Goal: Task Accomplishment & Management: Use online tool/utility

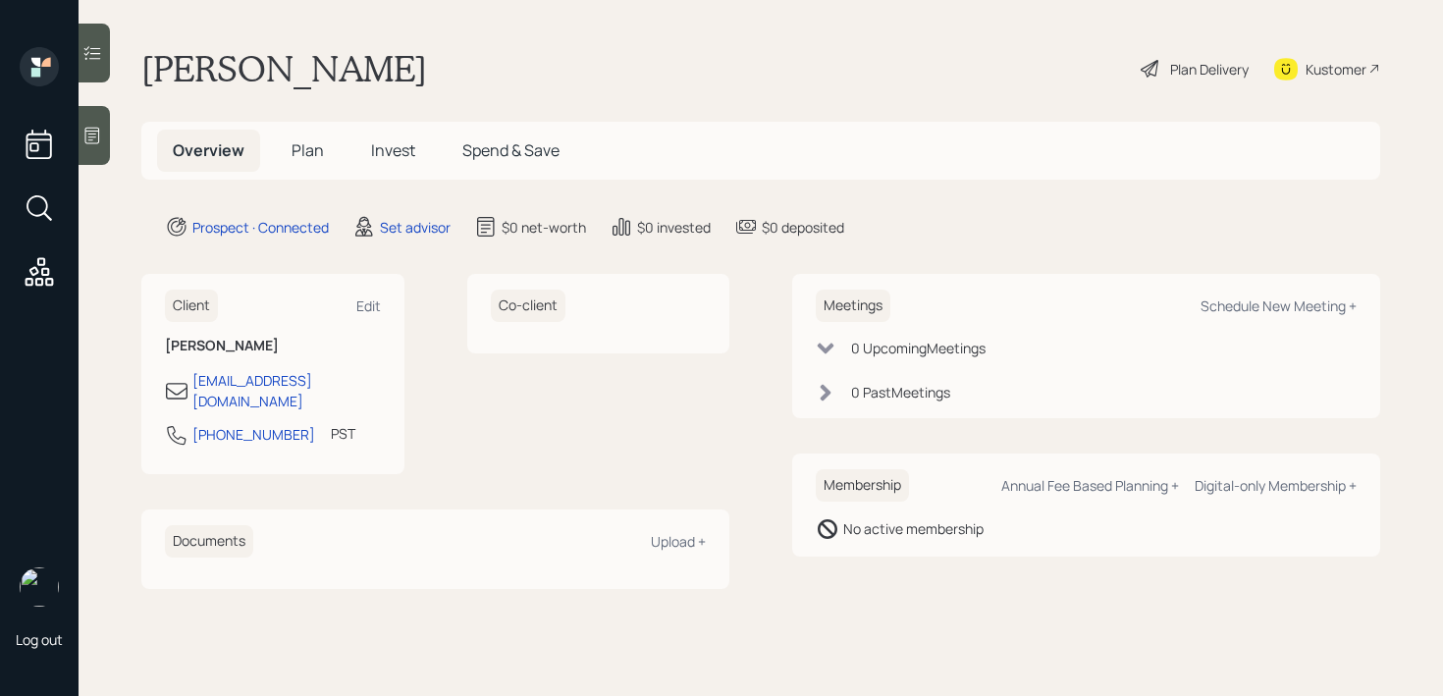
click at [92, 137] on icon at bounding box center [92, 136] width 20 height 20
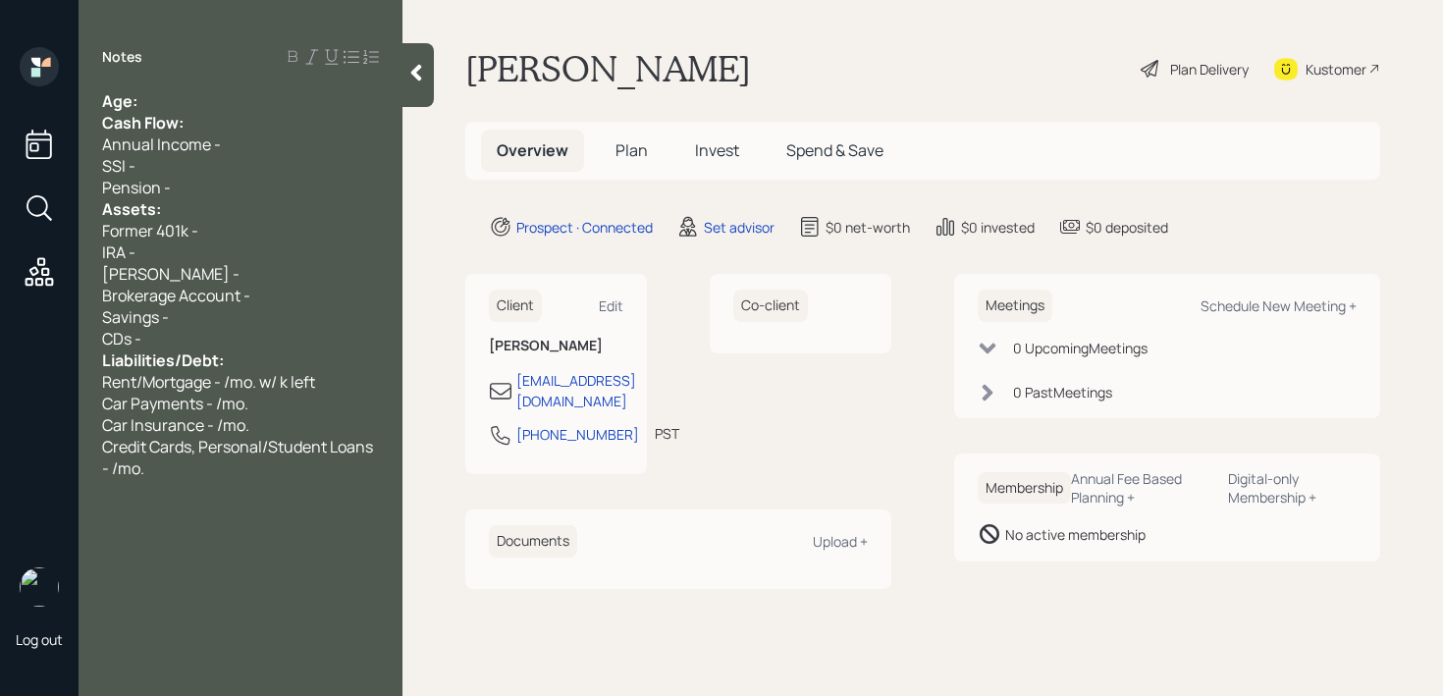
click at [247, 103] on div "Age:" at bounding box center [240, 101] width 277 height 22
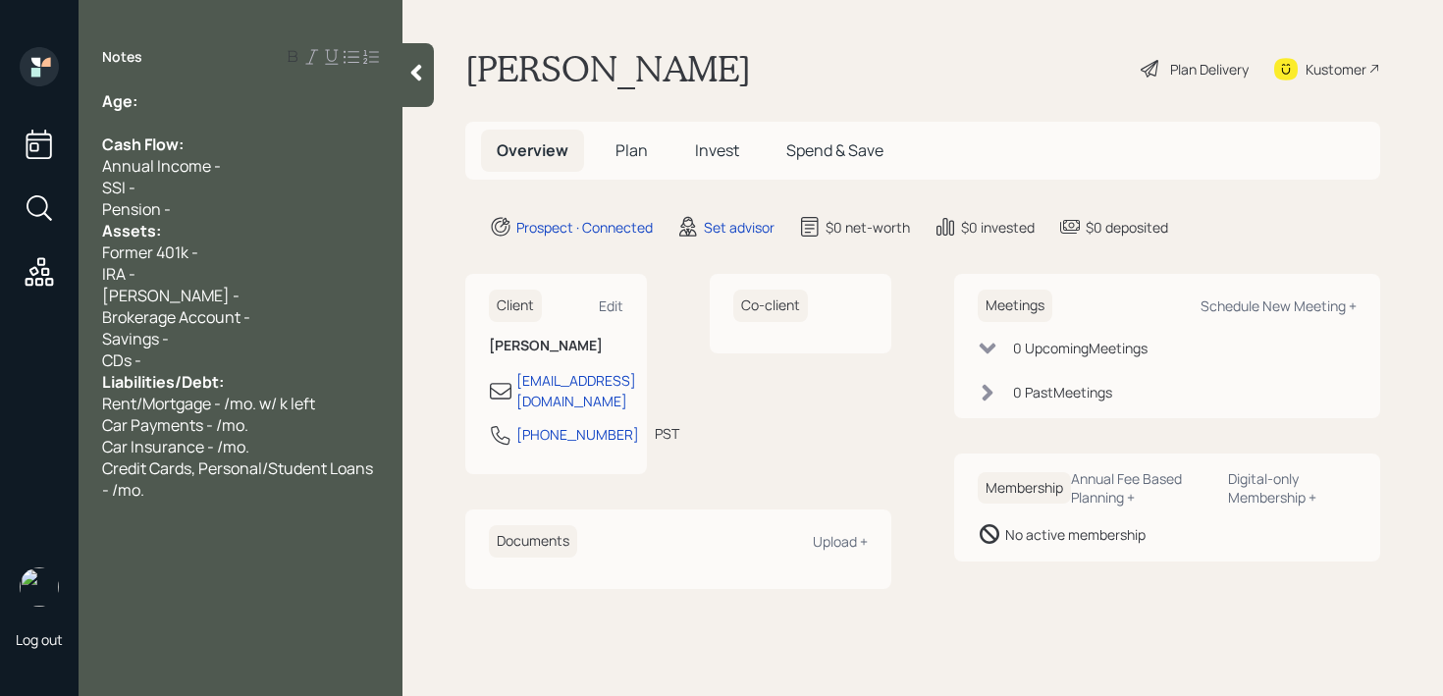
click at [206, 226] on div "Assets:" at bounding box center [240, 231] width 277 height 22
click at [235, 214] on div "Pension -" at bounding box center [240, 209] width 277 height 22
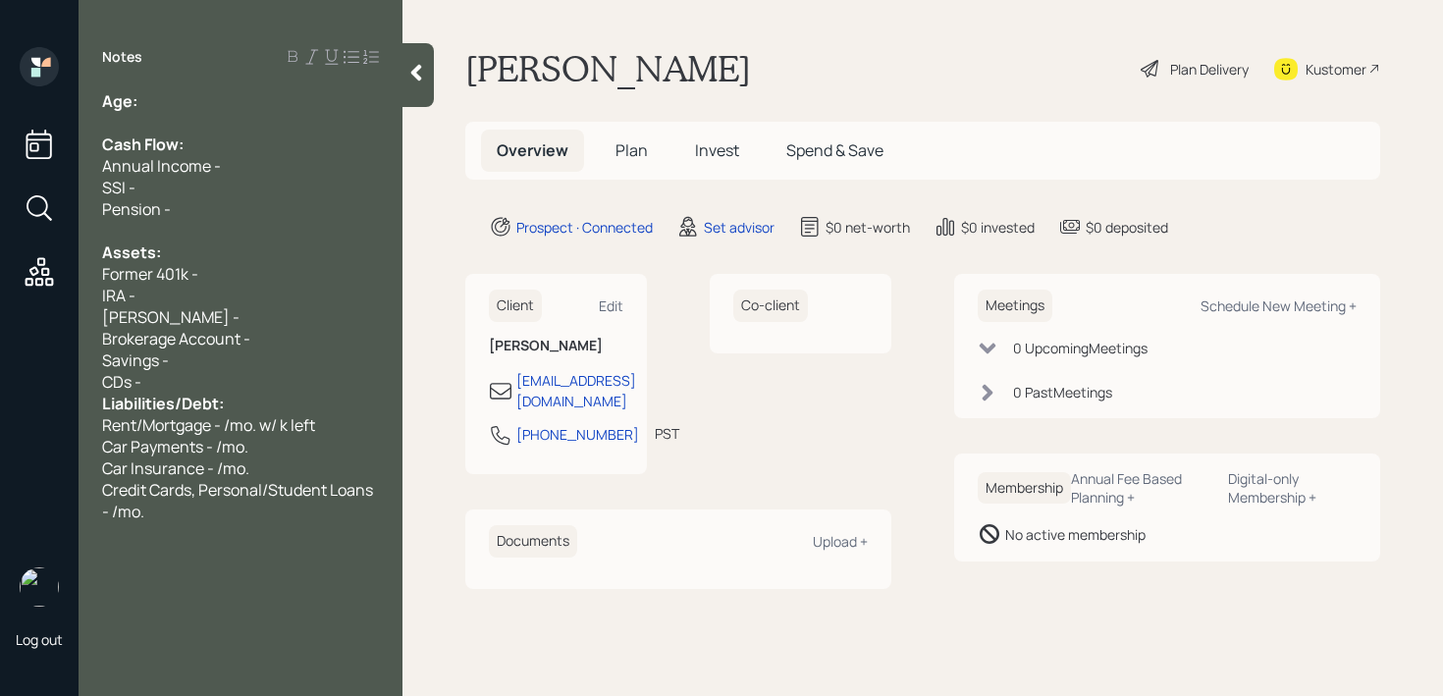
click at [201, 384] on div "CDs -" at bounding box center [240, 382] width 277 height 22
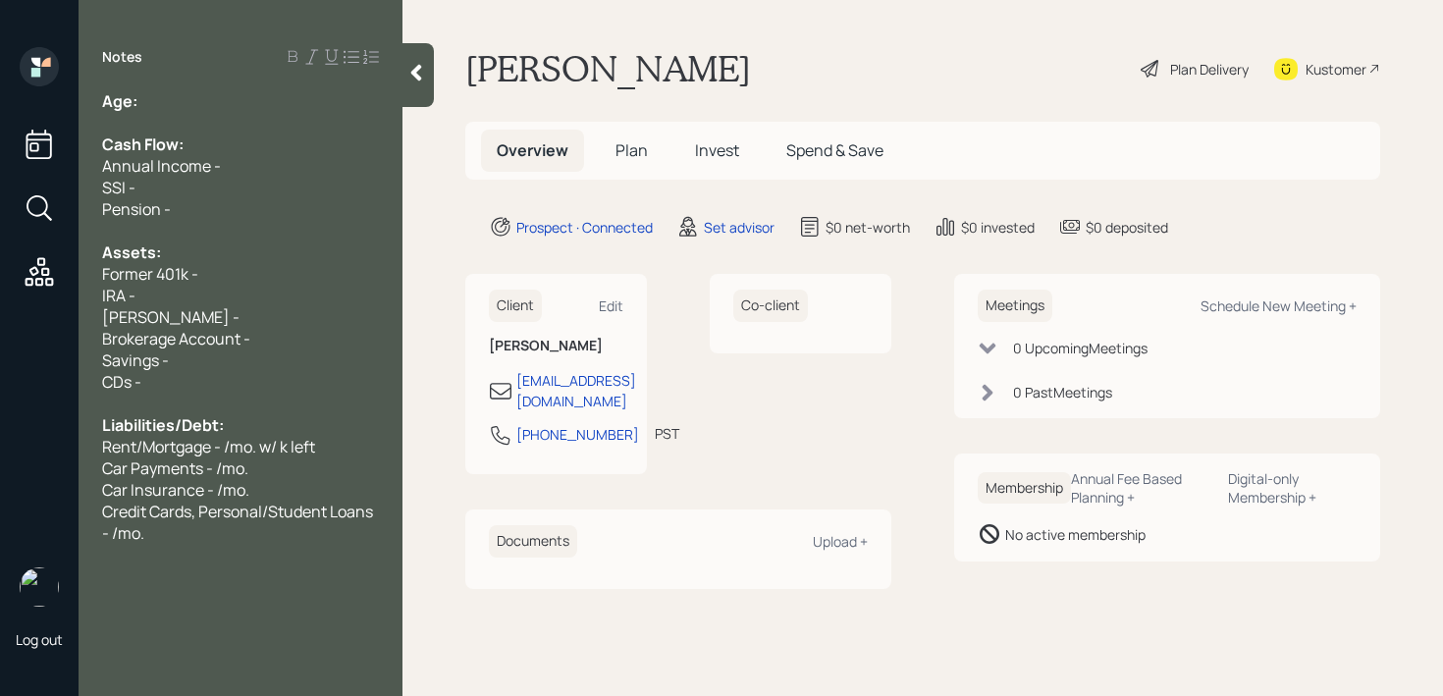
click at [157, 99] on div "Age:" at bounding box center [240, 101] width 277 height 22
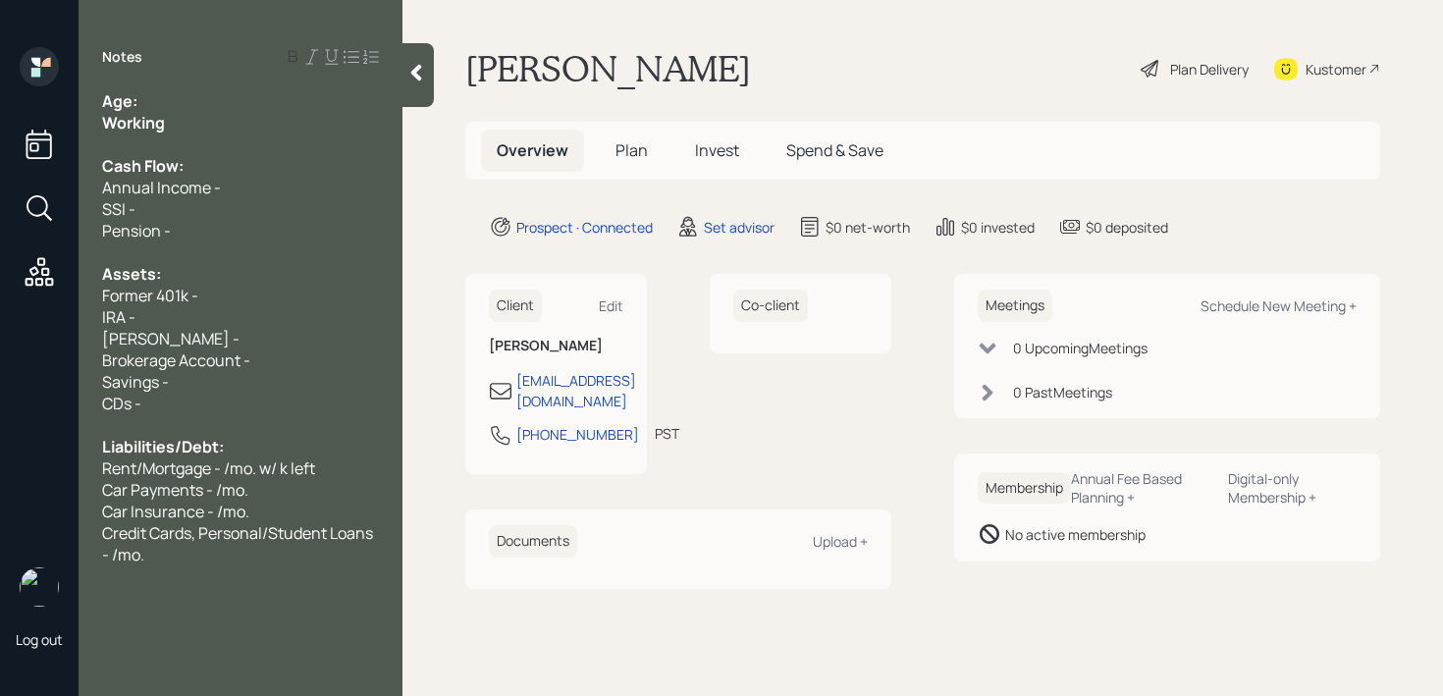
click at [154, 100] on div "Age:" at bounding box center [240, 101] width 277 height 22
drag, startPoint x: 177, startPoint y: 132, endPoint x: 33, endPoint y: 132, distance: 143.3
click at [34, 132] on div "Log out Notes Age: Working Cash Flow: Annual Income - SSI - Pension - Assets: F…" at bounding box center [721, 348] width 1443 height 696
click at [276, 102] on div "Age:" at bounding box center [240, 101] width 277 height 22
drag, startPoint x: 182, startPoint y: 104, endPoint x: 80, endPoint y: 104, distance: 101.1
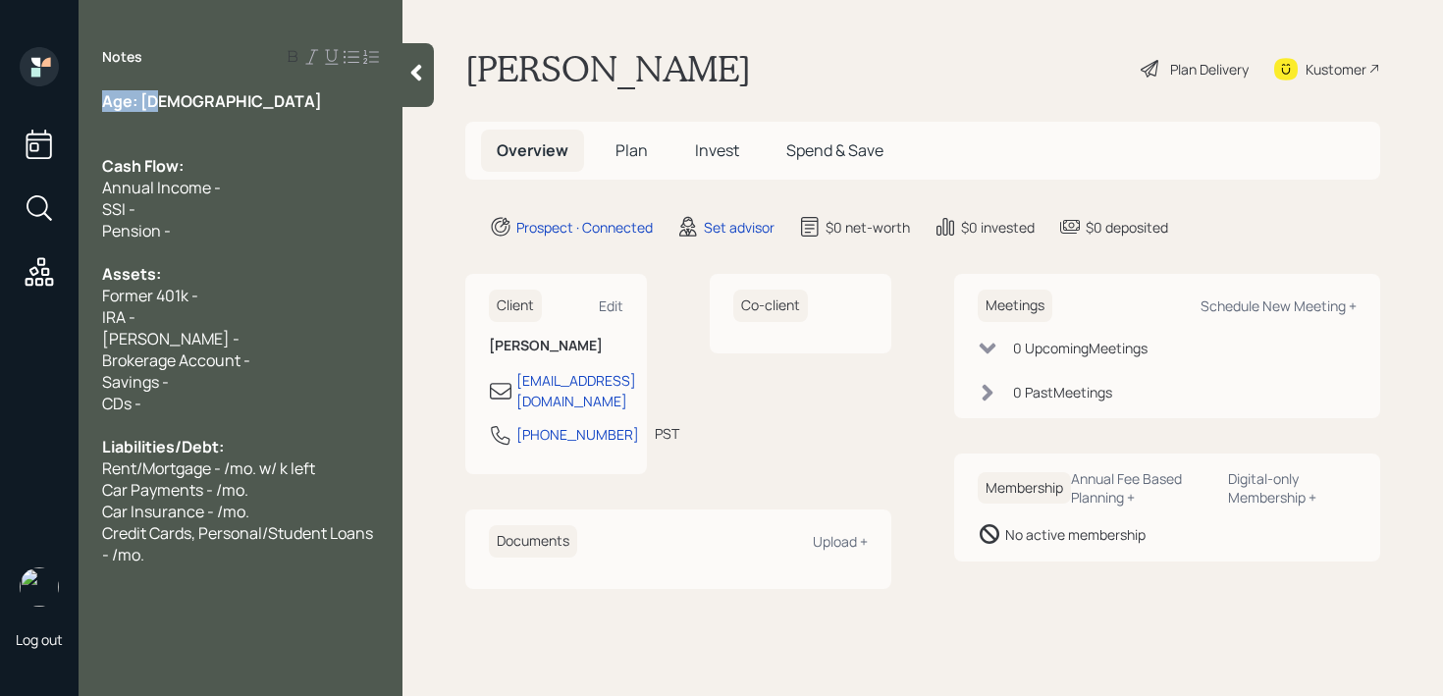
click at [80, 104] on div "Age: [DEMOGRAPHIC_DATA] Cash Flow: Annual Income - SSI - Pension - Assets: Form…" at bounding box center [241, 327] width 324 height 475
click at [174, 100] on div "Age: [DEMOGRAPHIC_DATA]" at bounding box center [240, 101] width 277 height 22
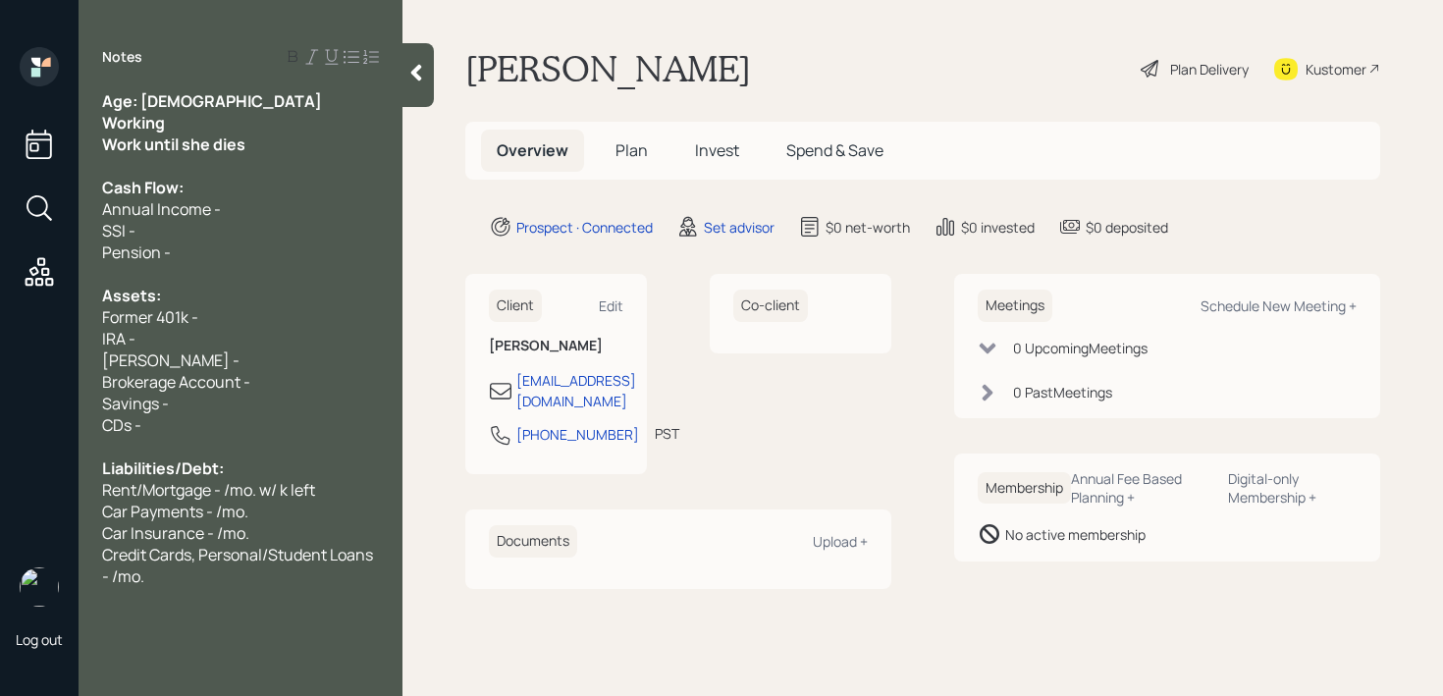
drag, startPoint x: 249, startPoint y: 135, endPoint x: 0, endPoint y: 155, distance: 250.0
click at [0, 155] on div "Log out Notes Age: [DEMOGRAPHIC_DATA] Working Work until she dies Cash Flow: An…" at bounding box center [721, 348] width 1443 height 696
click at [209, 164] on div at bounding box center [240, 166] width 277 height 22
drag, startPoint x: 245, startPoint y: 139, endPoint x: 15, endPoint y: 139, distance: 230.6
click at [15, 139] on div "Log out Notes Age: [DEMOGRAPHIC_DATA] Working Work until she dies Cash Flow: An…" at bounding box center [721, 348] width 1443 height 696
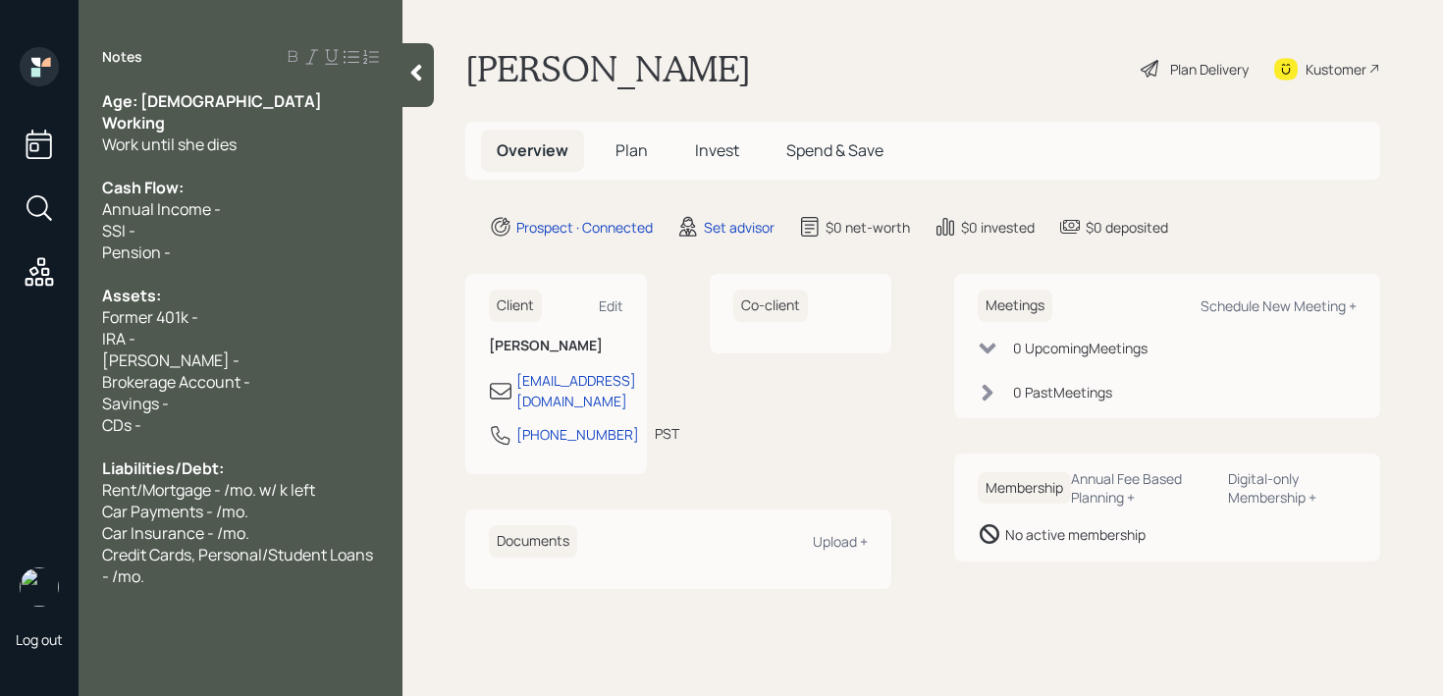
click at [189, 135] on span "Work until she dies" at bounding box center [169, 144] width 134 height 22
drag, startPoint x: 195, startPoint y: 120, endPoint x: 0, endPoint y: 120, distance: 195.3
click at [0, 120] on div "Log out Notes Age: [DEMOGRAPHIC_DATA] Working Work until she dies Cash Flow: An…" at bounding box center [721, 348] width 1443 height 696
click at [104, 387] on span "Brokerage Account -" at bounding box center [176, 382] width 148 height 22
click at [116, 344] on span "IRA -" at bounding box center [118, 339] width 33 height 22
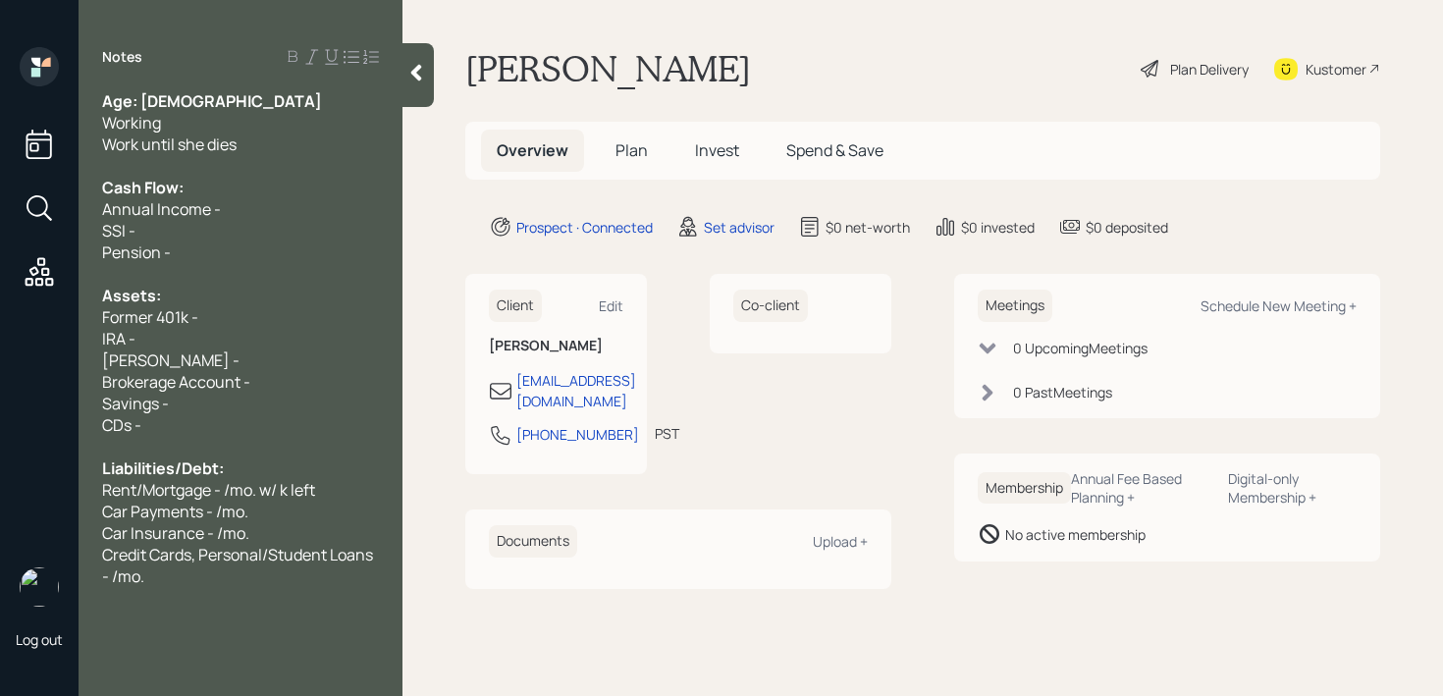
click at [132, 349] on span "[PERSON_NAME] -" at bounding box center [170, 360] width 137 height 22
drag, startPoint x: 173, startPoint y: 349, endPoint x: 0, endPoint y: 349, distance: 172.7
click at [0, 349] on div "Log out Notes Age: [DEMOGRAPHIC_DATA] Working Work until she dies Cash Flow: An…" at bounding box center [721, 348] width 1443 height 696
click at [294, 372] on div "Brokerage Account -" at bounding box center [240, 382] width 277 height 22
drag, startPoint x: 206, startPoint y: 362, endPoint x: 85, endPoint y: 362, distance: 120.7
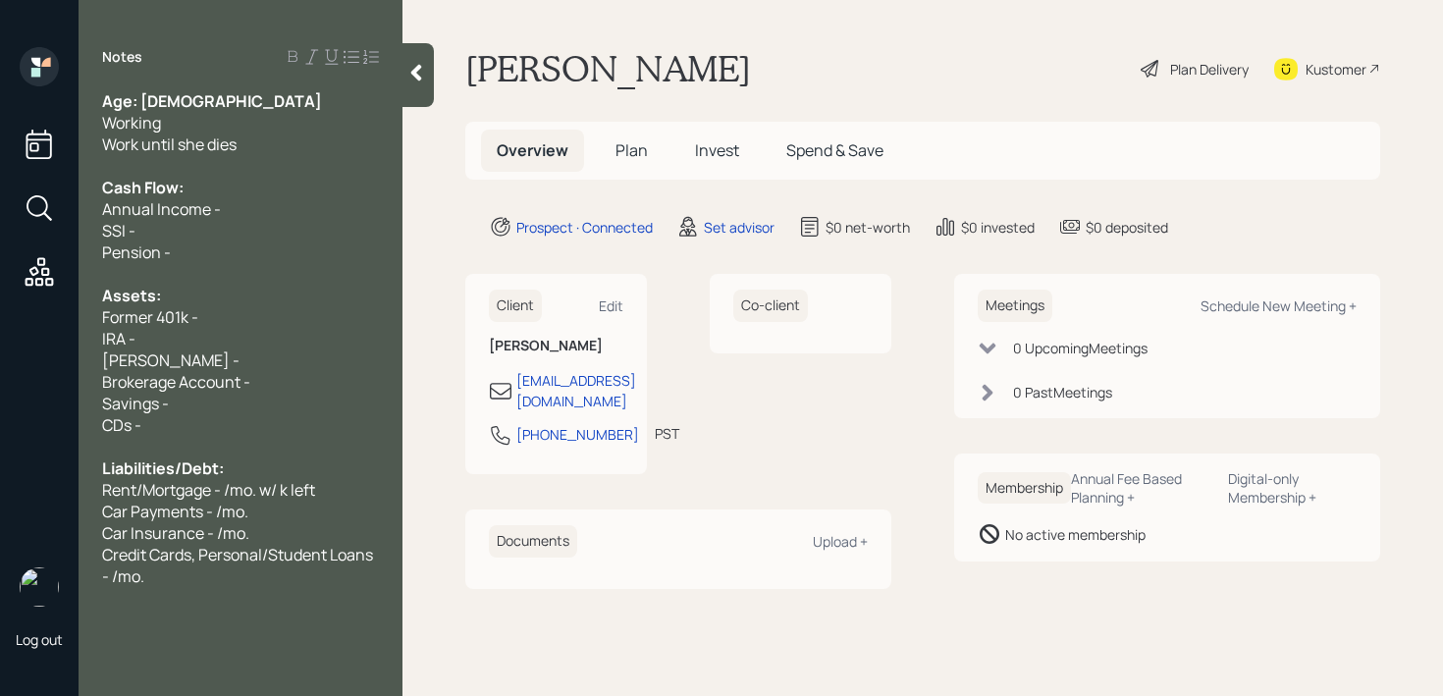
click at [142, 362] on div "[PERSON_NAME] -" at bounding box center [240, 360] width 277 height 22
click at [179, 354] on div "[PERSON_NAME] -" at bounding box center [240, 360] width 277 height 22
click at [197, 335] on div "IRA -" at bounding box center [240, 339] width 277 height 22
drag, startPoint x: 233, startPoint y: 315, endPoint x: 7, endPoint y: 323, distance: 225.9
click at [7, 323] on div "Log out Notes Age: [DEMOGRAPHIC_DATA] Working Work until she dies Cash Flow: An…" at bounding box center [721, 348] width 1443 height 696
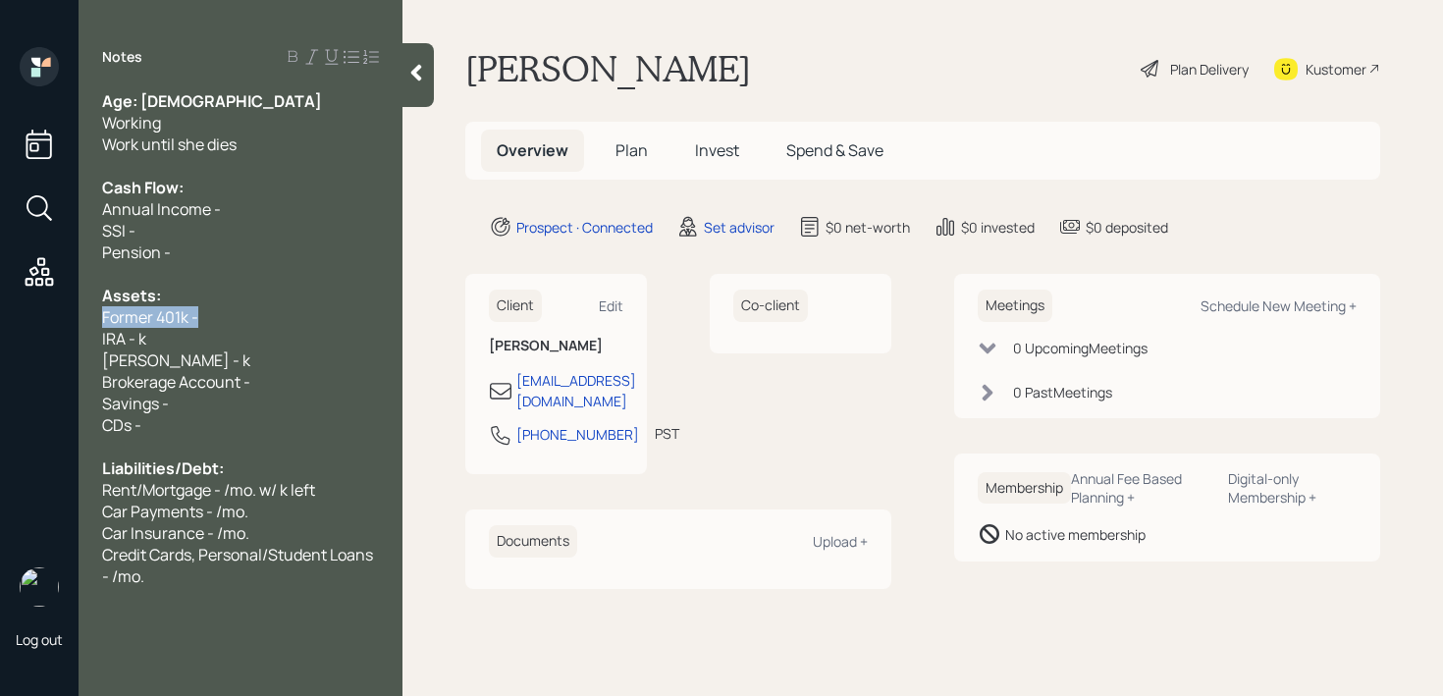
click at [138, 319] on span "Former 401k -" at bounding box center [150, 317] width 96 height 22
drag, startPoint x: 151, startPoint y: 318, endPoint x: 0, endPoint y: 318, distance: 151.1
click at [0, 318] on div "Log out Notes Age: [DEMOGRAPHIC_DATA] Working Work until she dies Cash Flow: An…" at bounding box center [721, 348] width 1443 height 696
click at [150, 249] on span "Pension -" at bounding box center [136, 252] width 69 height 22
click at [199, 249] on div "Pension -" at bounding box center [240, 252] width 277 height 22
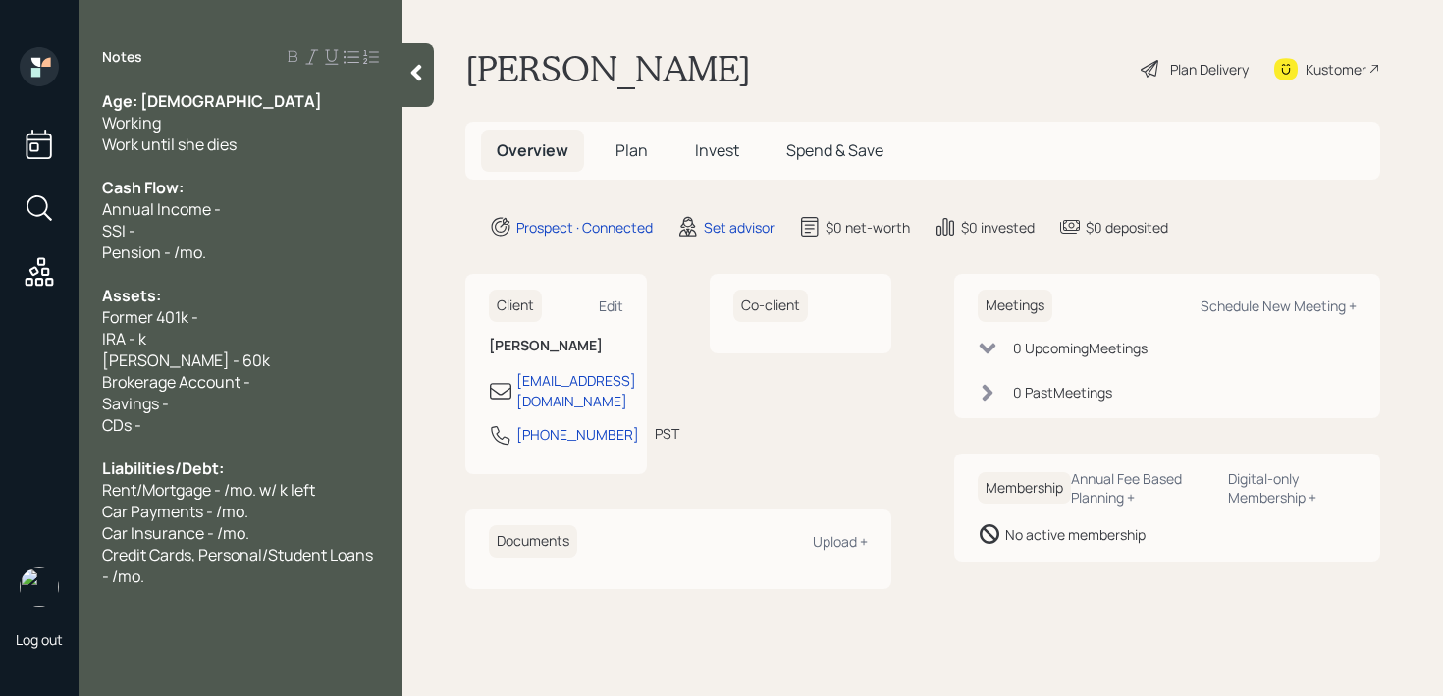
click at [155, 326] on span "Former 401k -" at bounding box center [150, 317] width 96 height 22
click at [144, 328] on span "IRA - k" at bounding box center [124, 339] width 44 height 22
click at [198, 313] on span "Former 401k -" at bounding box center [150, 317] width 96 height 22
drag, startPoint x: 205, startPoint y: 313, endPoint x: 47, endPoint y: 313, distance: 158.0
click at [67, 313] on div "Log out Notes Age: [DEMOGRAPHIC_DATA] Working Work until she dies Cash Flow: An…" at bounding box center [721, 348] width 1443 height 696
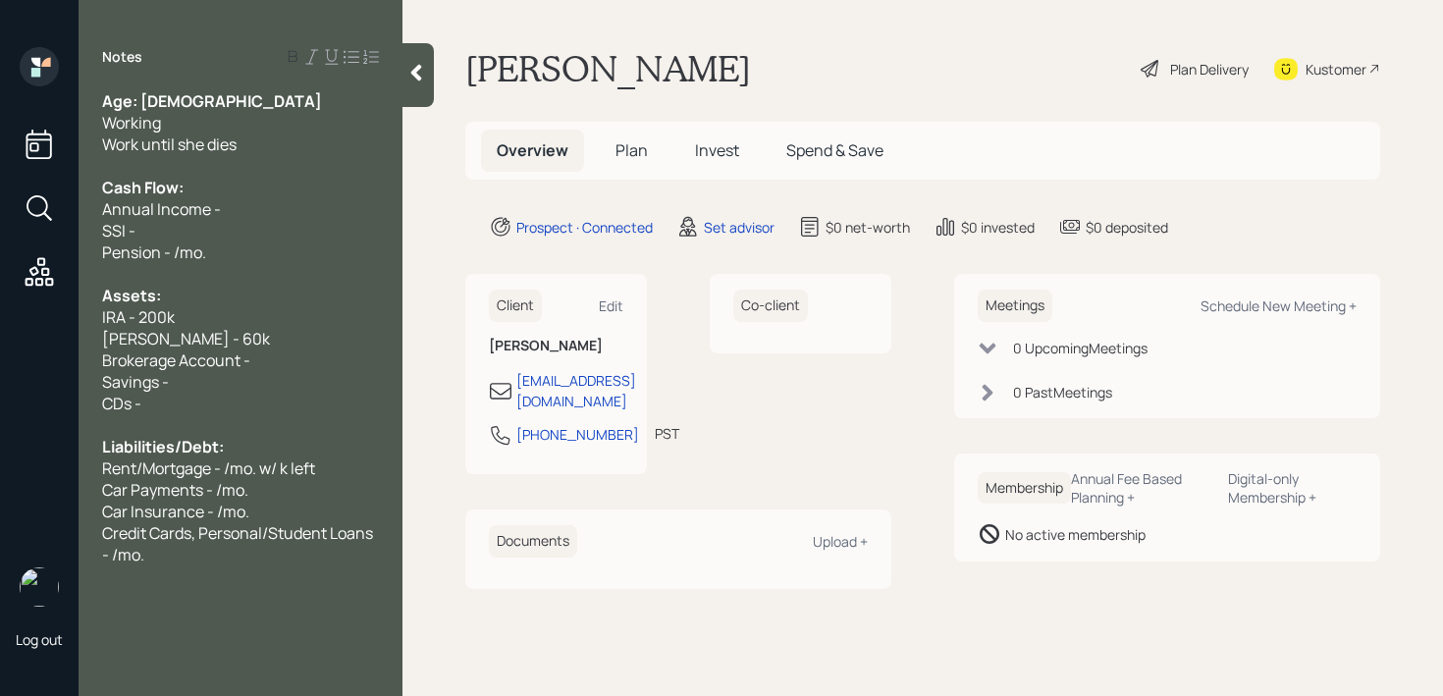
click at [220, 345] on div "[PERSON_NAME] - 60k" at bounding box center [240, 339] width 277 height 22
click at [229, 408] on div "CDs -" at bounding box center [240, 404] width 277 height 22
click at [229, 404] on div "CDs -" at bounding box center [240, 404] width 277 height 22
click at [234, 402] on div "CDs -" at bounding box center [240, 404] width 277 height 22
click at [245, 379] on div "Savings -" at bounding box center [240, 382] width 277 height 22
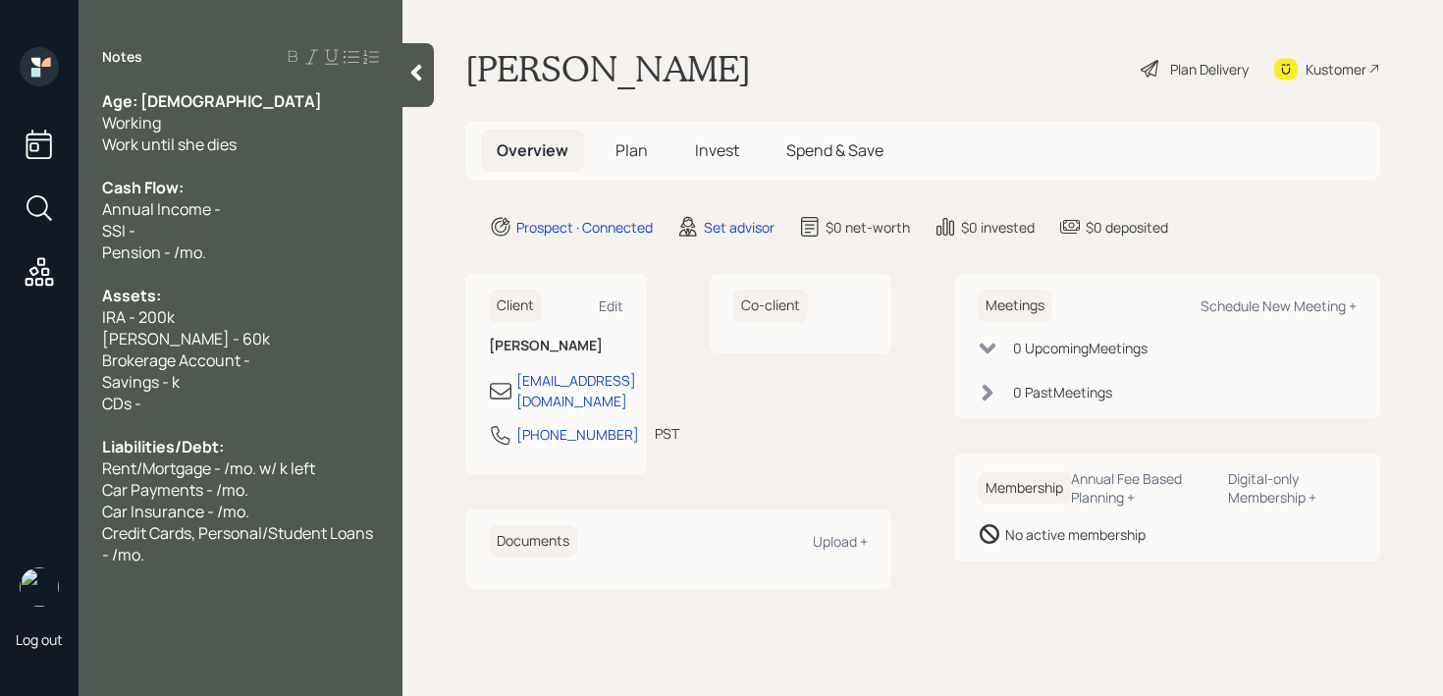
click at [246, 385] on div "Savings - k" at bounding box center [240, 382] width 277 height 22
drag, startPoint x: 247, startPoint y: 385, endPoint x: 0, endPoint y: 385, distance: 247.3
click at [0, 385] on div "Log out Notes Age: [DEMOGRAPHIC_DATA] Working Work until she dies Cash Flow: An…" at bounding box center [721, 348] width 1443 height 696
click at [137, 395] on span "CDs -" at bounding box center [121, 404] width 39 height 22
click at [148, 395] on div "CDs -" at bounding box center [240, 404] width 277 height 22
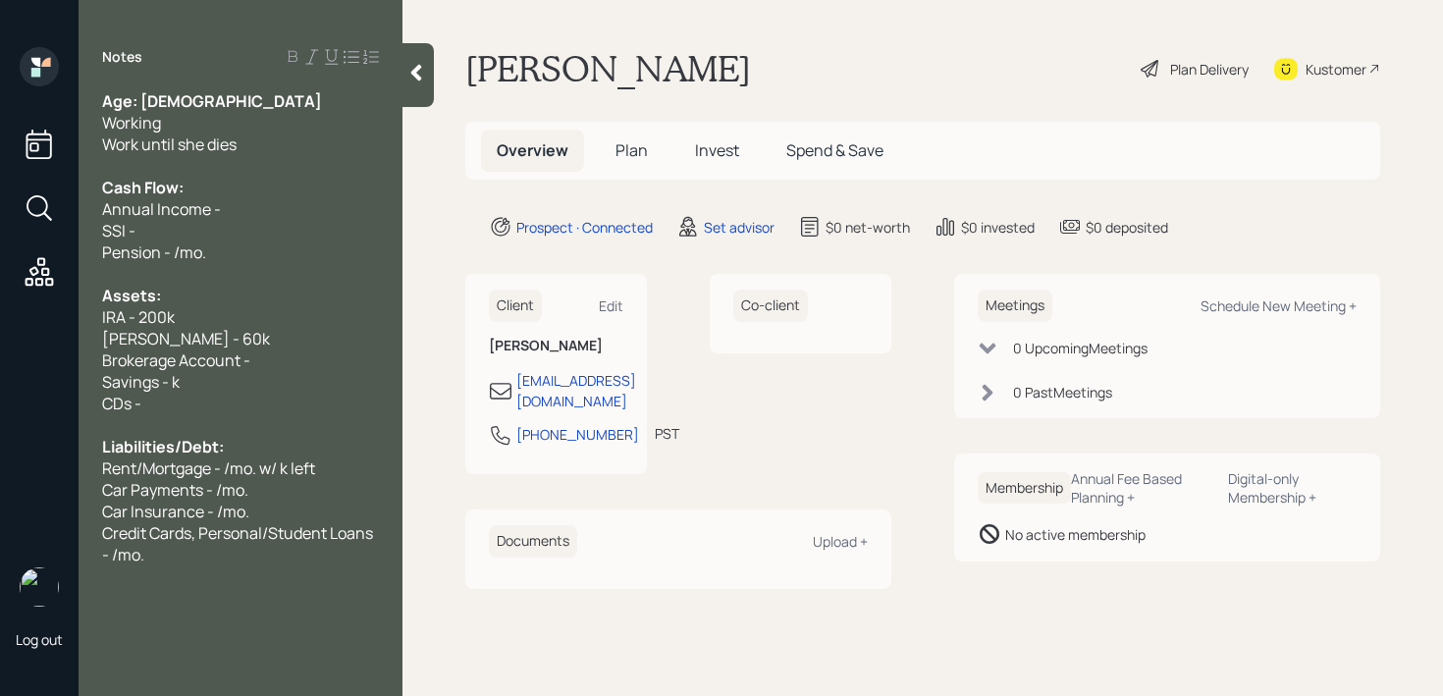
drag, startPoint x: 169, startPoint y: 382, endPoint x: 96, endPoint y: 382, distance: 72.6
click at [130, 382] on span "Savings - k" at bounding box center [141, 382] width 78 height 22
click at [328, 365] on div "Brokerage Account -" at bounding box center [240, 360] width 277 height 22
click at [326, 376] on div "Savings - k" at bounding box center [240, 382] width 277 height 22
drag, startPoint x: 326, startPoint y: 376, endPoint x: 0, endPoint y: 402, distance: 326.9
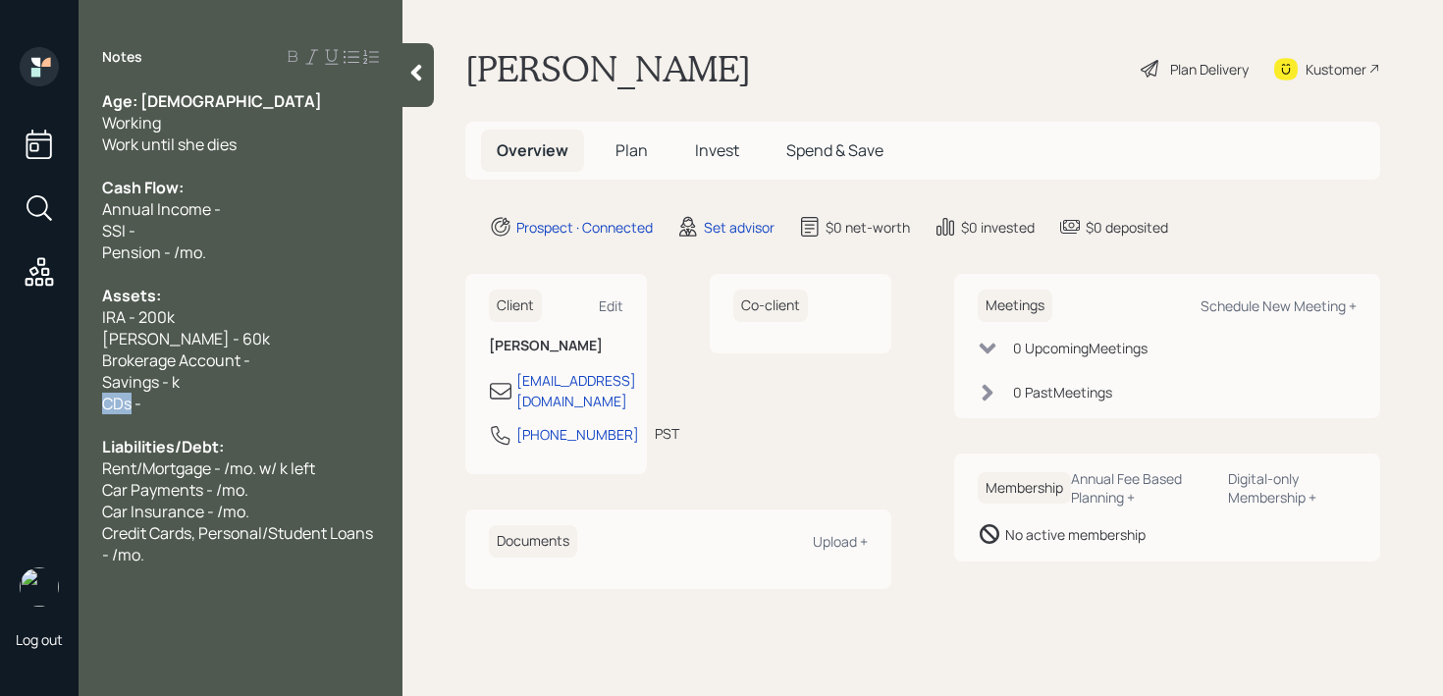
click at [0, 402] on div "Log out Notes Age: [DEMOGRAPHIC_DATA] Working Work until she dies Cash Flow: An…" at bounding box center [721, 348] width 1443 height 696
click at [130, 380] on span "Savings - k" at bounding box center [141, 382] width 78 height 22
drag, startPoint x: 302, startPoint y: 347, endPoint x: 0, endPoint y: 396, distance: 306.2
click at [0, 396] on div "Log out Notes Age: [DEMOGRAPHIC_DATA] Working Work until she dies Cash Flow: An…" at bounding box center [721, 348] width 1443 height 696
click at [196, 396] on div "CDs -" at bounding box center [240, 404] width 277 height 22
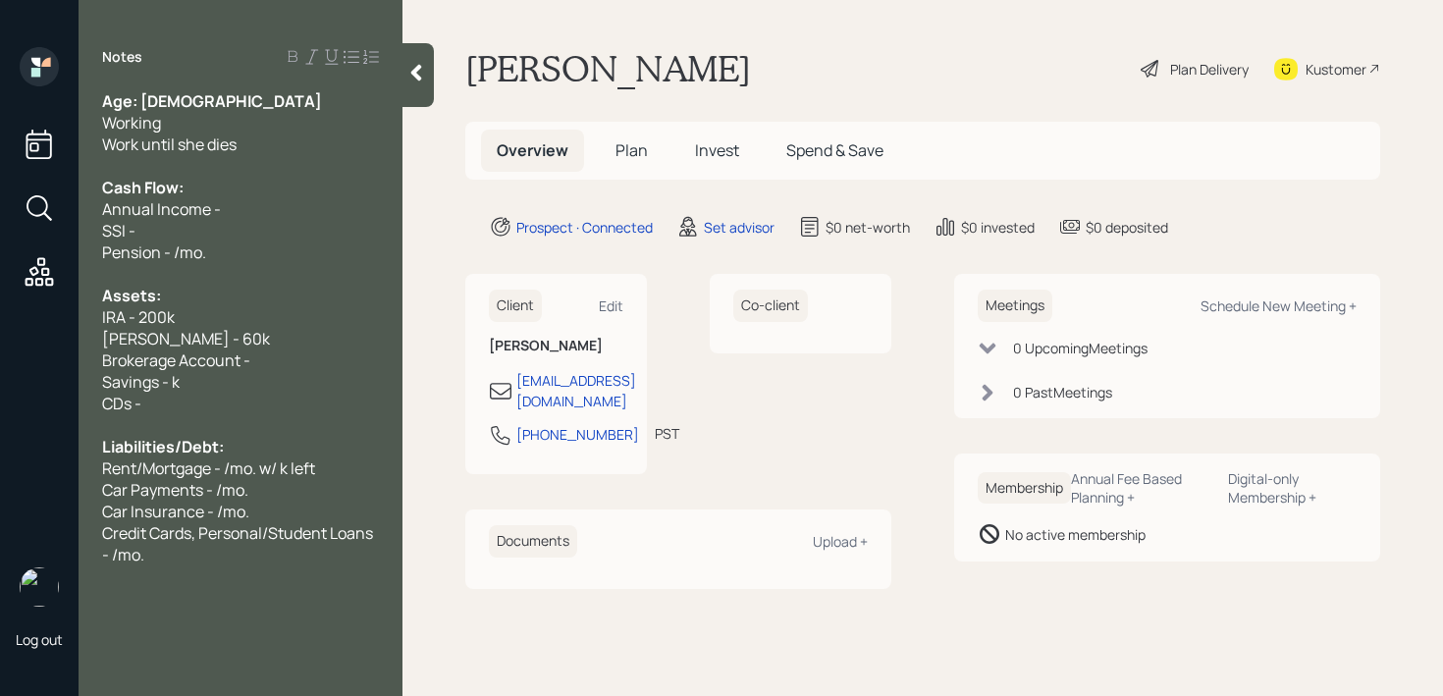
click at [290, 383] on div "Savings - k" at bounding box center [240, 382] width 277 height 22
click at [322, 293] on div "Assets:" at bounding box center [240, 296] width 277 height 22
drag, startPoint x: 311, startPoint y: 355, endPoint x: 0, endPoint y: 356, distance: 311.1
click at [0, 356] on div "Log out Notes Age: [DEMOGRAPHIC_DATA] Working Work until she dies Cash Flow: An…" at bounding box center [721, 348] width 1443 height 696
click at [311, 394] on div "CDs -" at bounding box center [240, 404] width 277 height 22
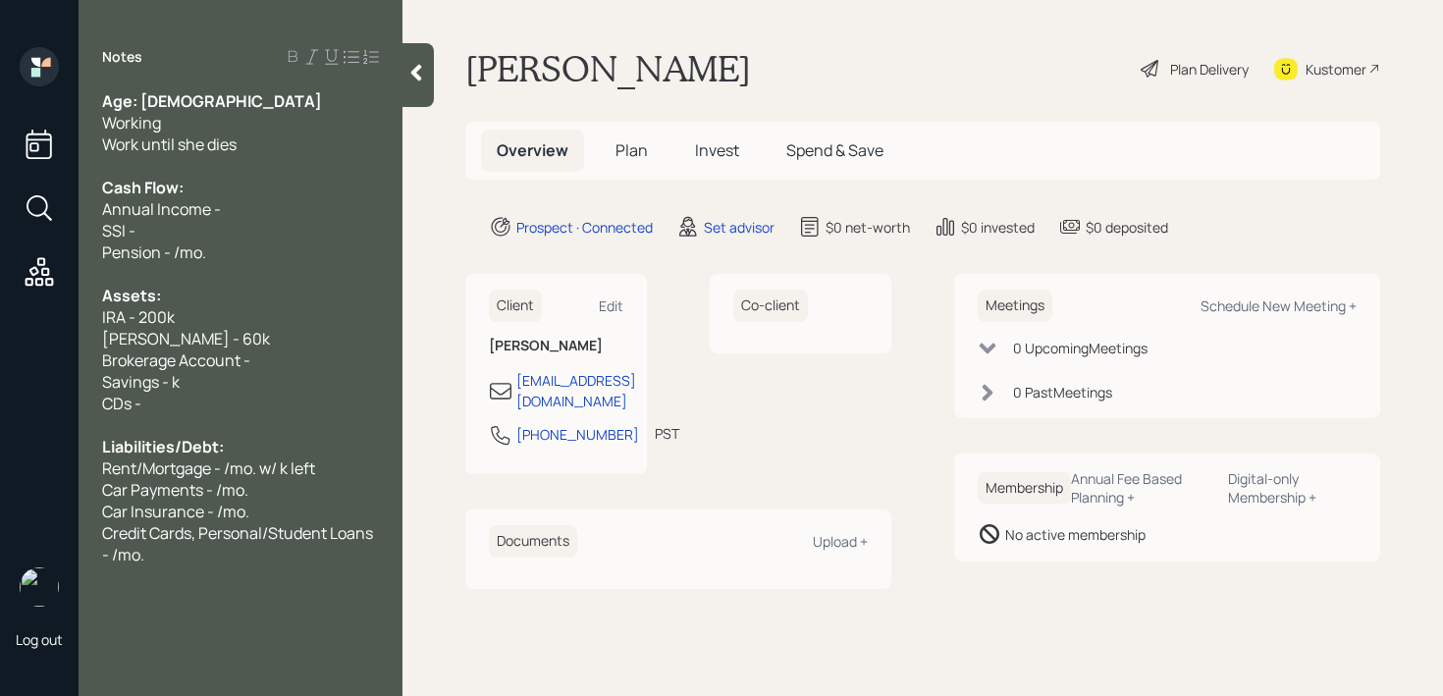
click at [312, 350] on div "Brokerage Account -" at bounding box center [240, 360] width 277 height 22
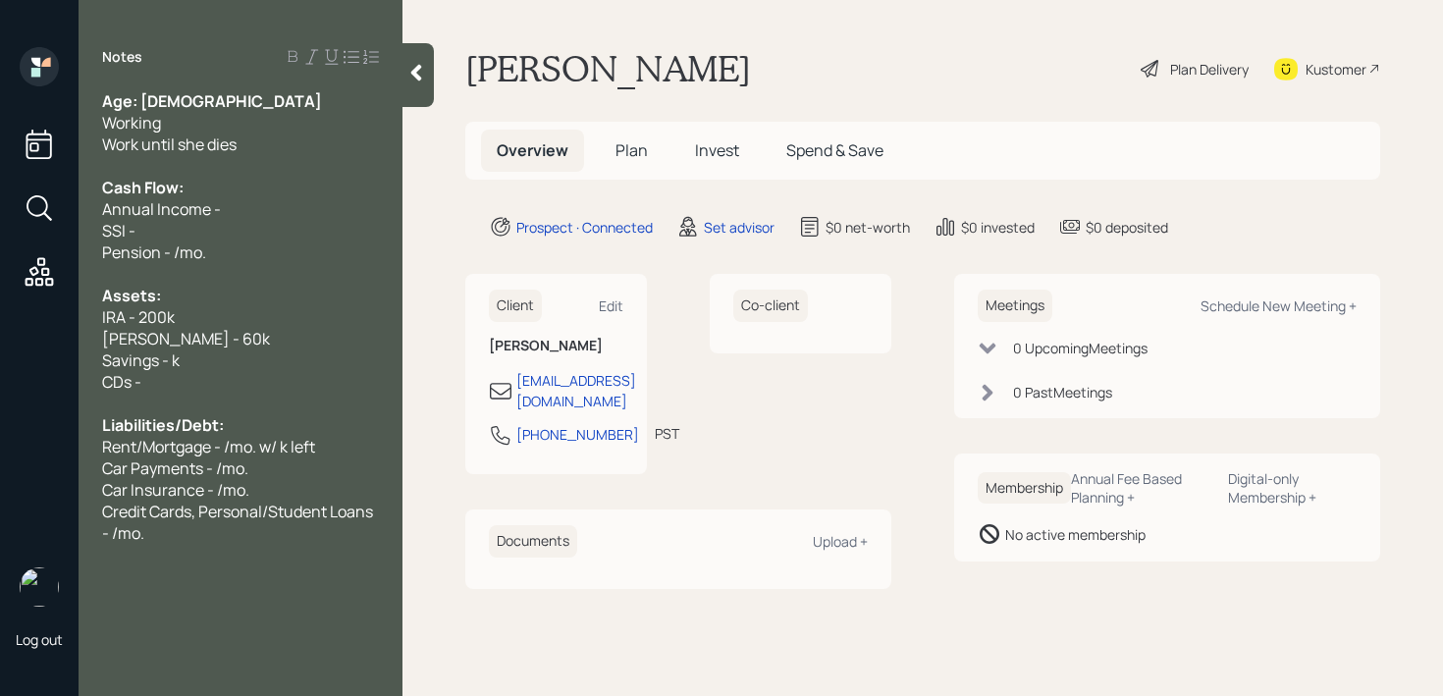
click at [216, 552] on div "Notes Age: [DEMOGRAPHIC_DATA] Working Work until she dies Cash Flow: Annual Inc…" at bounding box center [241, 359] width 324 height 625
click at [233, 515] on span "Credit Cards, Personal/Student Loans - /mo." at bounding box center [239, 522] width 274 height 43
click at [235, 525] on div "Credit Cards, Personal/Student Loans - /mo." at bounding box center [240, 522] width 277 height 43
click at [248, 433] on div "Liabilities/Debt:" at bounding box center [240, 425] width 277 height 22
click at [275, 371] on div "CDs -" at bounding box center [240, 382] width 277 height 22
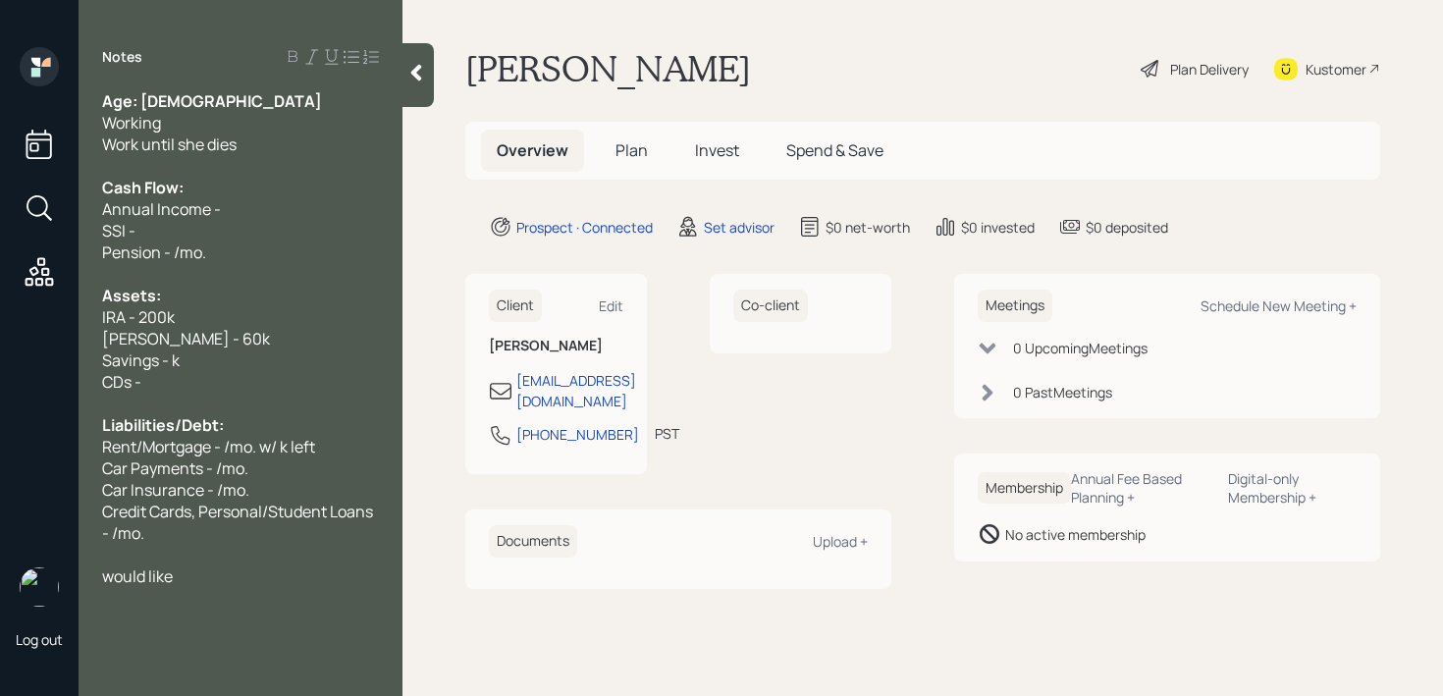
click at [231, 576] on div "would like" at bounding box center [240, 576] width 277 height 22
click at [171, 368] on span "Savings - k" at bounding box center [141, 360] width 78 height 22
drag, startPoint x: 175, startPoint y: 381, endPoint x: 0, endPoint y: 381, distance: 174.7
click at [0, 381] on div "Log out Notes Age: [DEMOGRAPHIC_DATA] Working Work until she dies Cash Flow: An…" at bounding box center [721, 348] width 1443 height 696
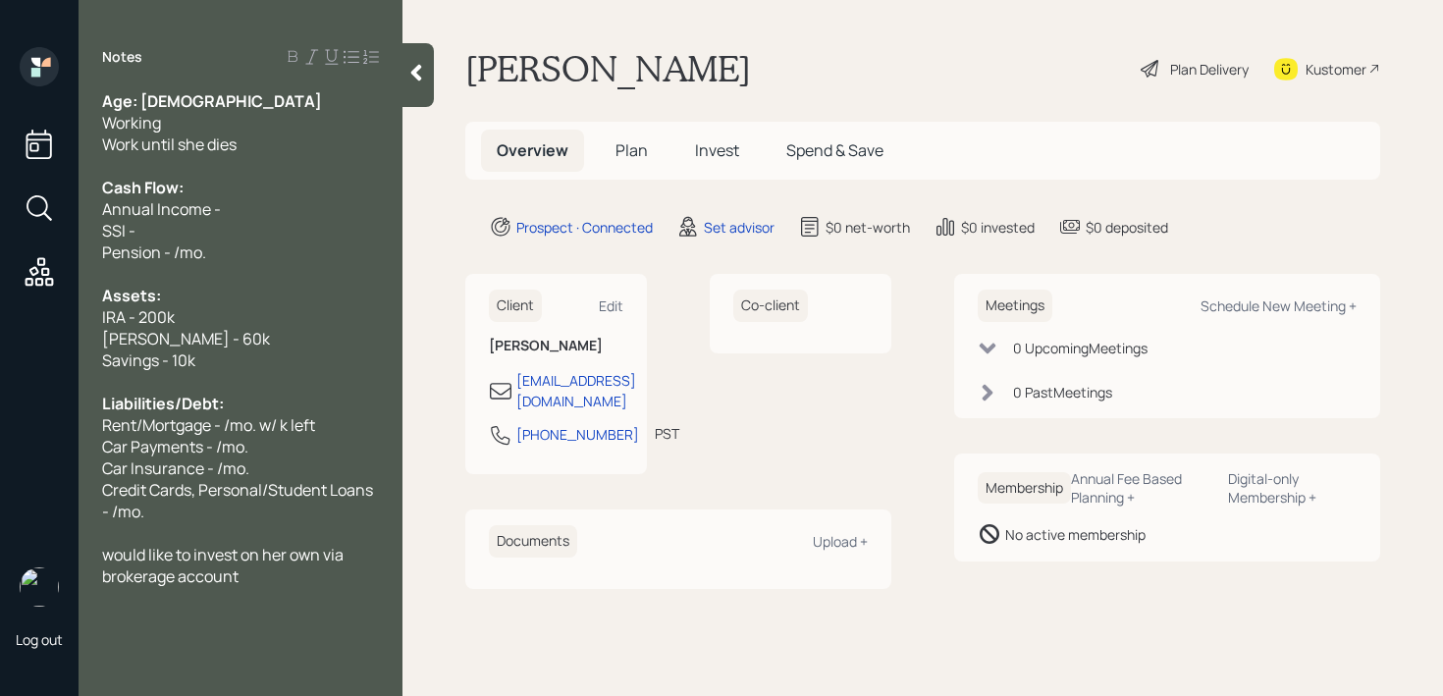
click at [219, 232] on div "SSI -" at bounding box center [240, 231] width 277 height 22
click at [260, 215] on div "Annual Income -" at bounding box center [240, 209] width 277 height 22
click at [26, 227] on div "Log out Notes Age: [DEMOGRAPHIC_DATA] Working Work until she dies Cash Flow: An…" at bounding box center [721, 348] width 1443 height 696
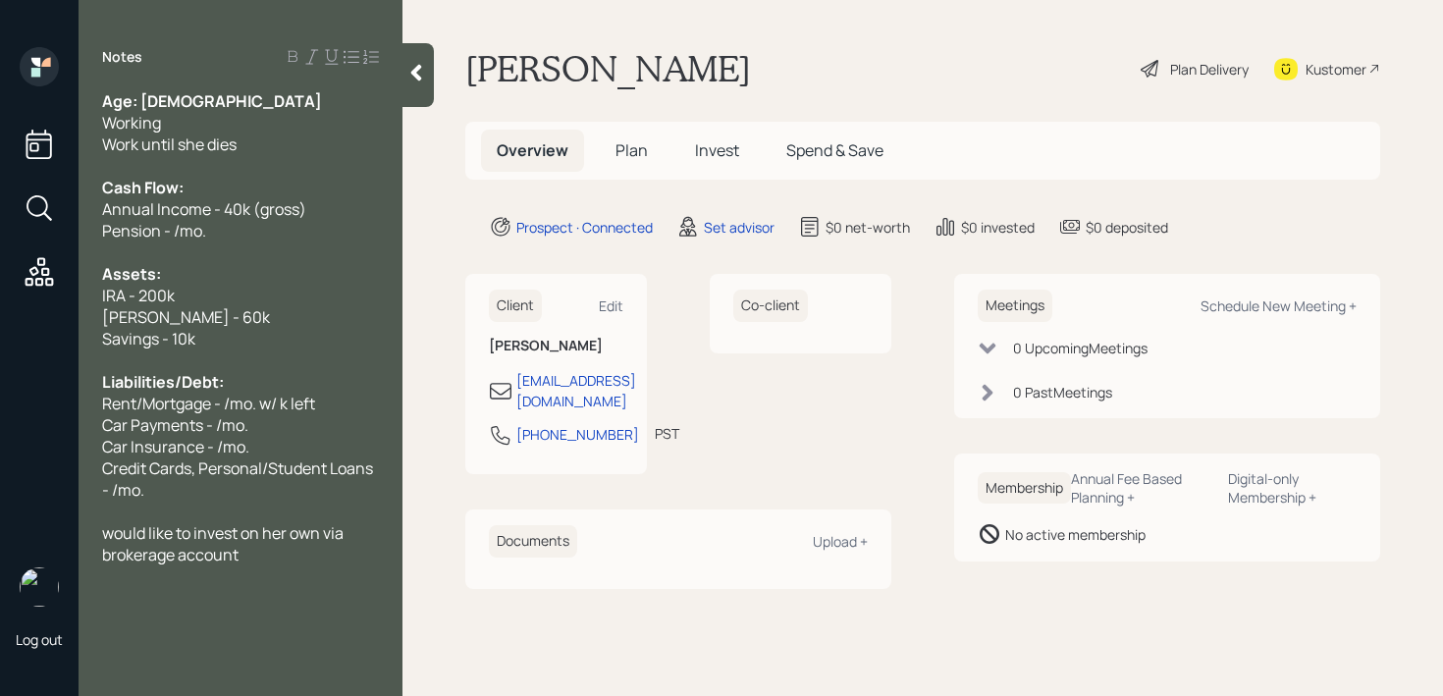
click at [176, 233] on span "Pension - /mo." at bounding box center [154, 231] width 104 height 22
click at [285, 132] on div "Working" at bounding box center [240, 123] width 277 height 22
click at [286, 146] on div "Work until she dies" at bounding box center [240, 144] width 277 height 22
click at [293, 210] on span "Annual Income - 40k (gross)" at bounding box center [204, 209] width 204 height 22
click at [288, 326] on div "[PERSON_NAME] - 60k" at bounding box center [240, 317] width 277 height 22
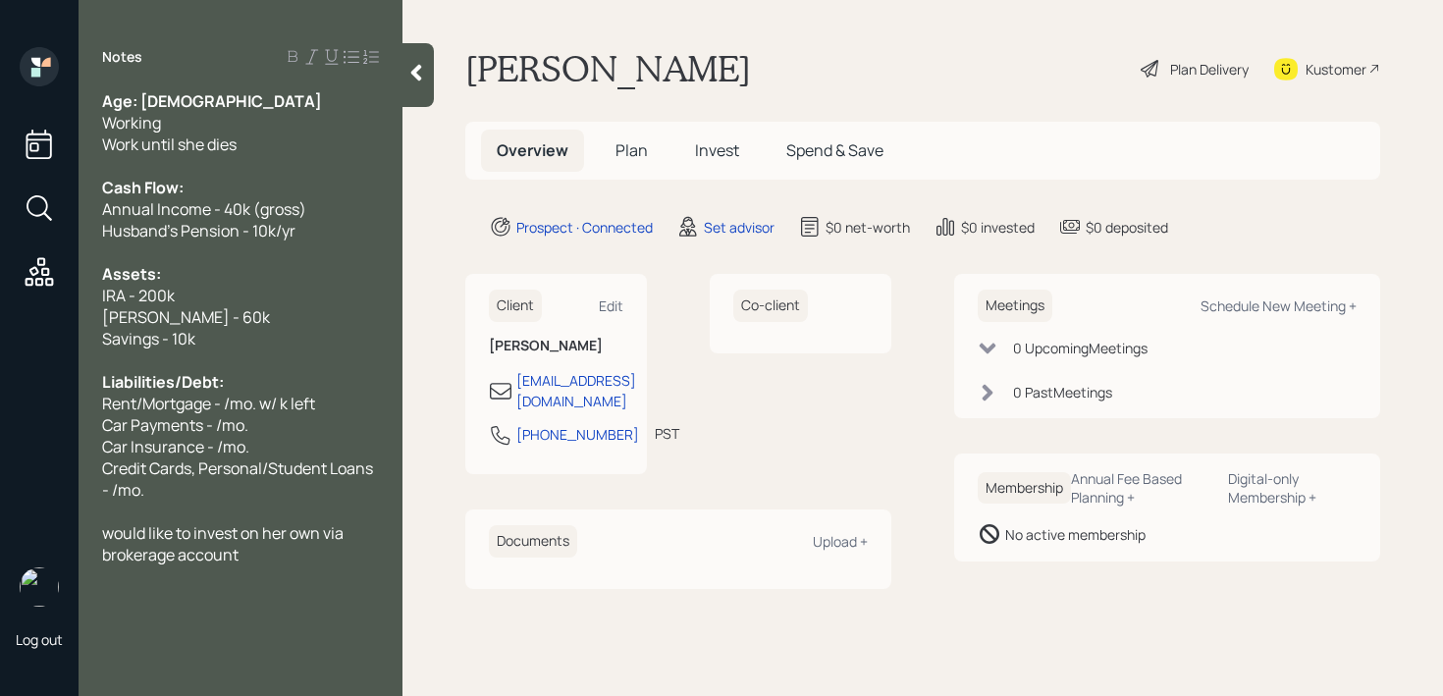
click at [221, 321] on div "[PERSON_NAME] - 60k" at bounding box center [240, 317] width 277 height 22
click at [252, 438] on div "Car Insurance - /mo." at bounding box center [240, 447] width 277 height 22
drag, startPoint x: 137, startPoint y: 407, endPoint x: 70, endPoint y: 407, distance: 67.7
click at [70, 407] on div "Log out Notes Age: [DEMOGRAPHIC_DATA] Working Work until she dies Cash Flow: An…" at bounding box center [721, 348] width 1443 height 696
click at [188, 404] on span "Mortgage - /mo. w/ k left" at bounding box center [188, 404] width 173 height 22
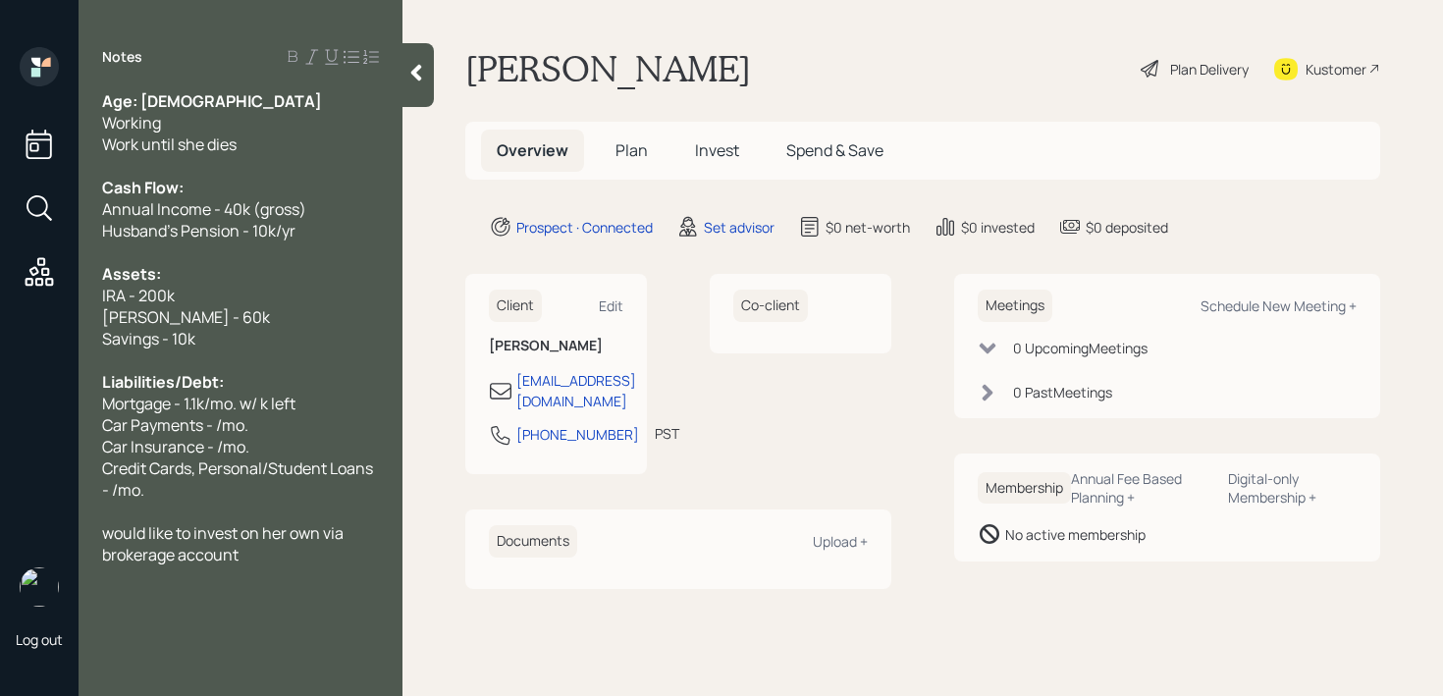
click at [262, 405] on span "Mortgage - 1.1k/mo. w/ k left" at bounding box center [198, 404] width 193 height 22
drag, startPoint x: 340, startPoint y: 398, endPoint x: 251, endPoint y: 399, distance: 88.3
click at [251, 399] on div "Mortgage - 1.1k/mo. w/ k left" at bounding box center [240, 404] width 277 height 22
drag, startPoint x: 266, startPoint y: 425, endPoint x: 0, endPoint y: 396, distance: 267.5
click at [0, 396] on div "Log out Notes Age: [DEMOGRAPHIC_DATA] Working Work until she dies Cash Flow: An…" at bounding box center [721, 348] width 1443 height 696
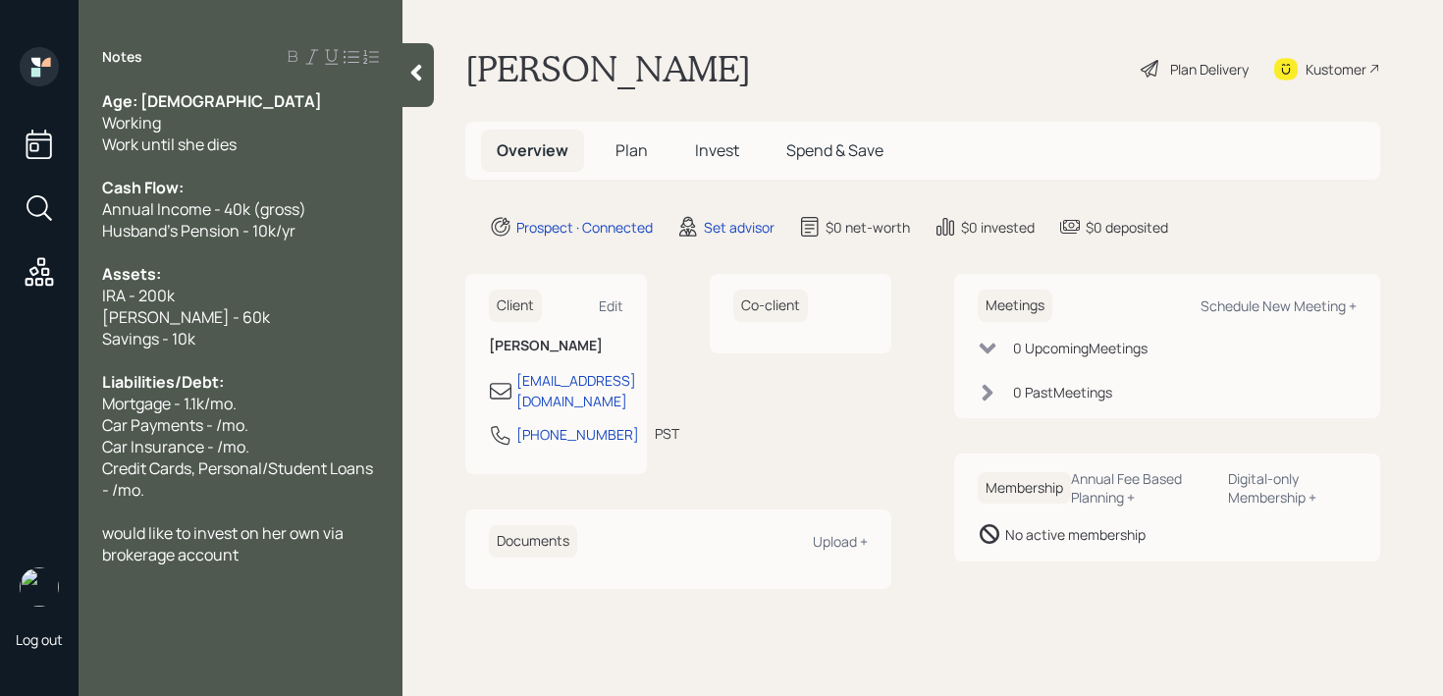
click at [184, 450] on span "Car Insurance - /mo." at bounding box center [175, 447] width 147 height 22
click at [265, 436] on div "Car Insurance - /mo." at bounding box center [240, 447] width 277 height 22
drag, startPoint x: 274, startPoint y: 431, endPoint x: 0, endPoint y: 431, distance: 273.8
click at [0, 431] on div "Log out Notes Age: [DEMOGRAPHIC_DATA] Working Work until she dies Cash Flow: An…" at bounding box center [721, 348] width 1443 height 696
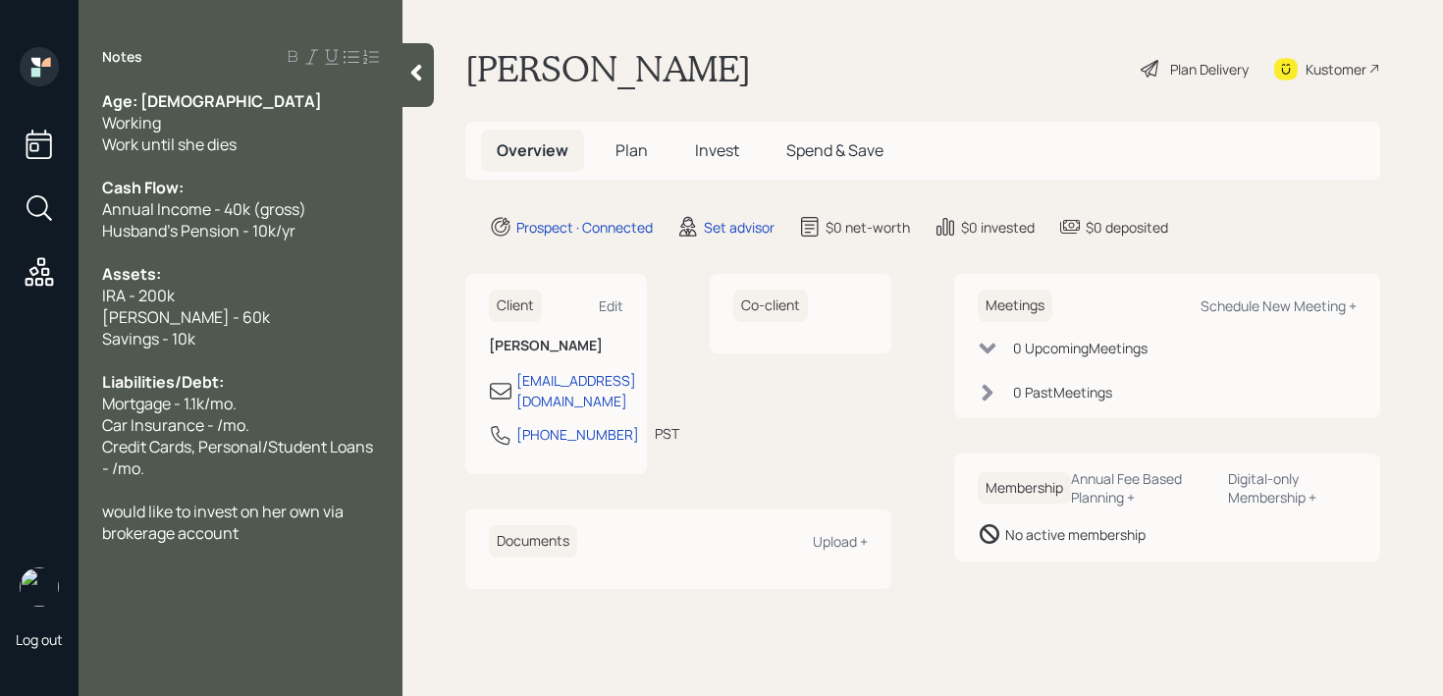
click at [215, 431] on span "Car Insurance - /mo." at bounding box center [175, 425] width 147 height 22
click at [253, 466] on div "Credit Cards, Personal/Student Loans - /mo." at bounding box center [240, 457] width 277 height 43
drag, startPoint x: 199, startPoint y: 479, endPoint x: 97, endPoint y: 448, distance: 106.8
click at [97, 448] on div "Age: [DEMOGRAPHIC_DATA] Working Work until she dies Cash Flow: Annual Income - …" at bounding box center [241, 316] width 324 height 453
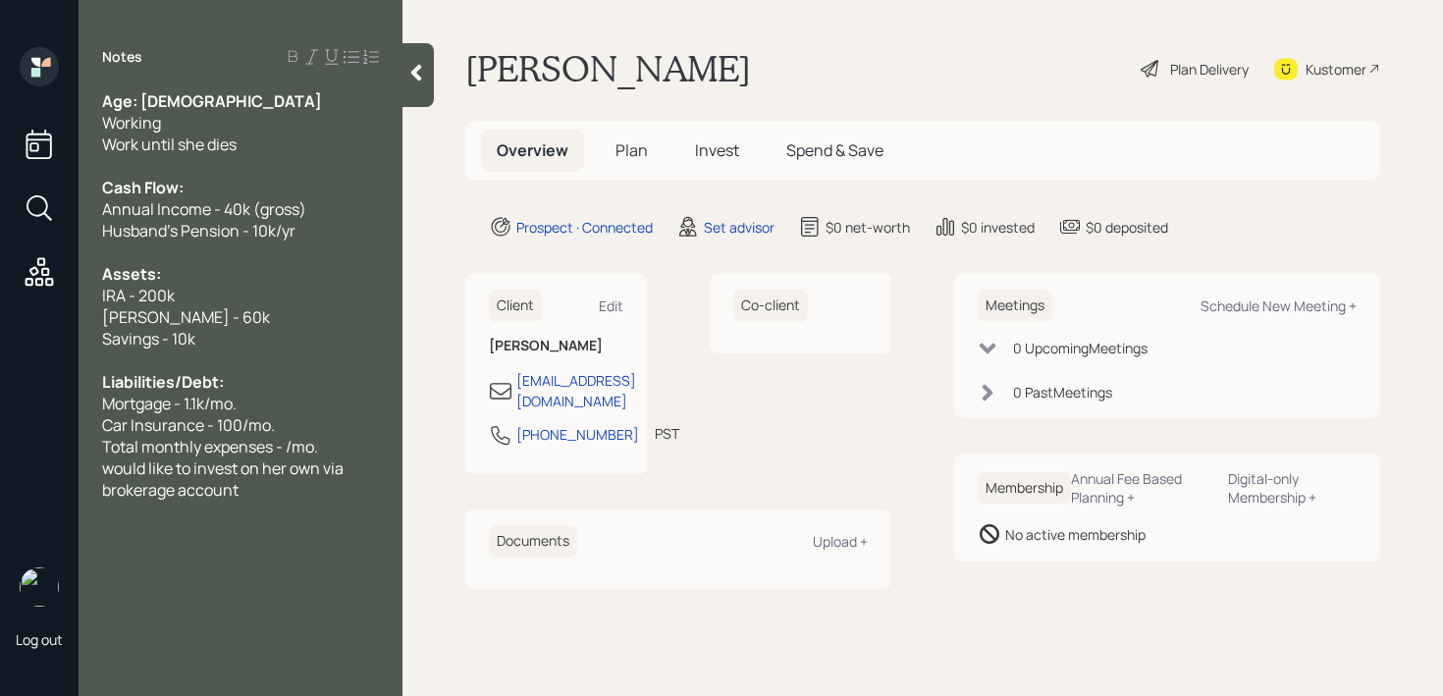
click at [153, 448] on span "Total monthly expenses - /mo." at bounding box center [210, 447] width 216 height 22
click at [212, 447] on span "Total Monthly expenses - /mo." at bounding box center [209, 447] width 215 height 22
click at [286, 452] on span "Total Monthly Expenses - /mo." at bounding box center [209, 447] width 215 height 22
click at [294, 274] on div "Assets:" at bounding box center [240, 274] width 277 height 22
click at [269, 496] on div "would like to invest on her own via brokerage account" at bounding box center [240, 478] width 277 height 43
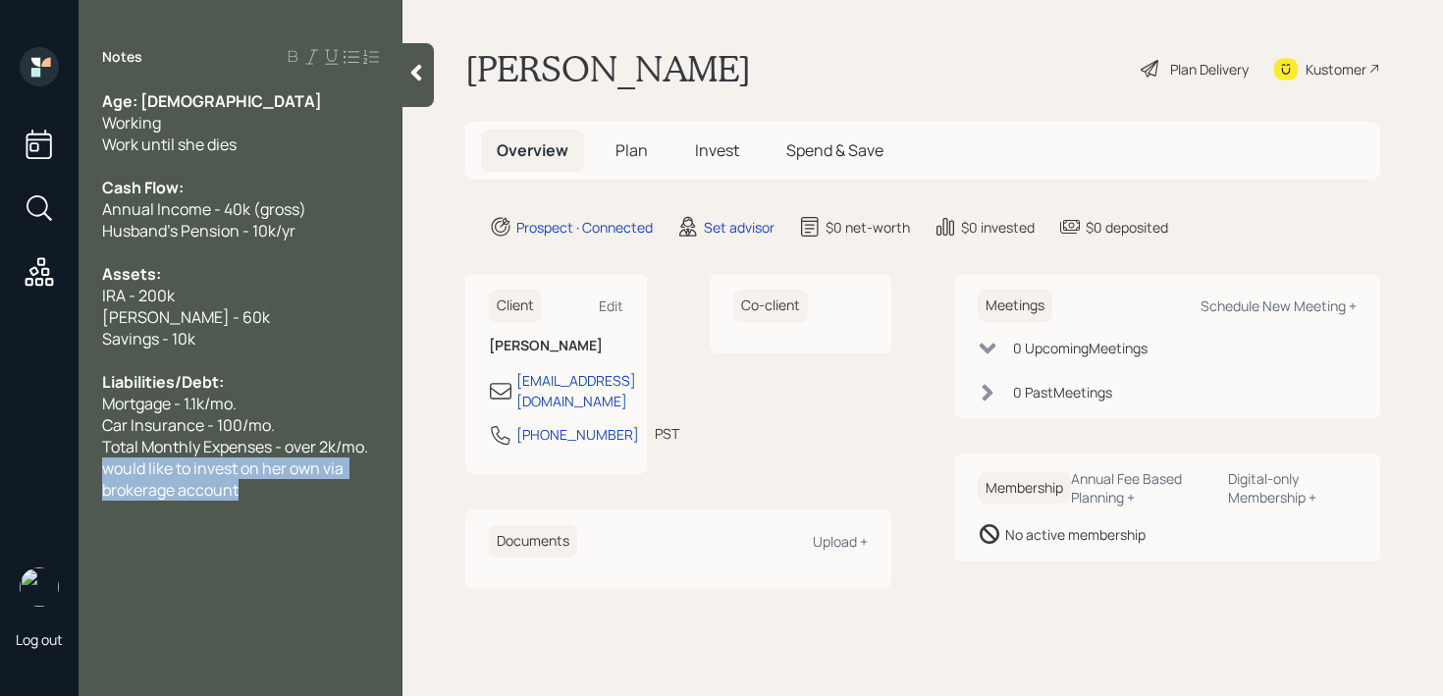
drag, startPoint x: 276, startPoint y: 496, endPoint x: 93, endPoint y: 469, distance: 184.4
click at [93, 469] on div "Age: [DEMOGRAPHIC_DATA] Working Work until she dies Cash Flow: Annual Income - …" at bounding box center [241, 295] width 324 height 410
click at [102, 469] on span "would like to invest on her own via brokerage account" at bounding box center [224, 478] width 244 height 43
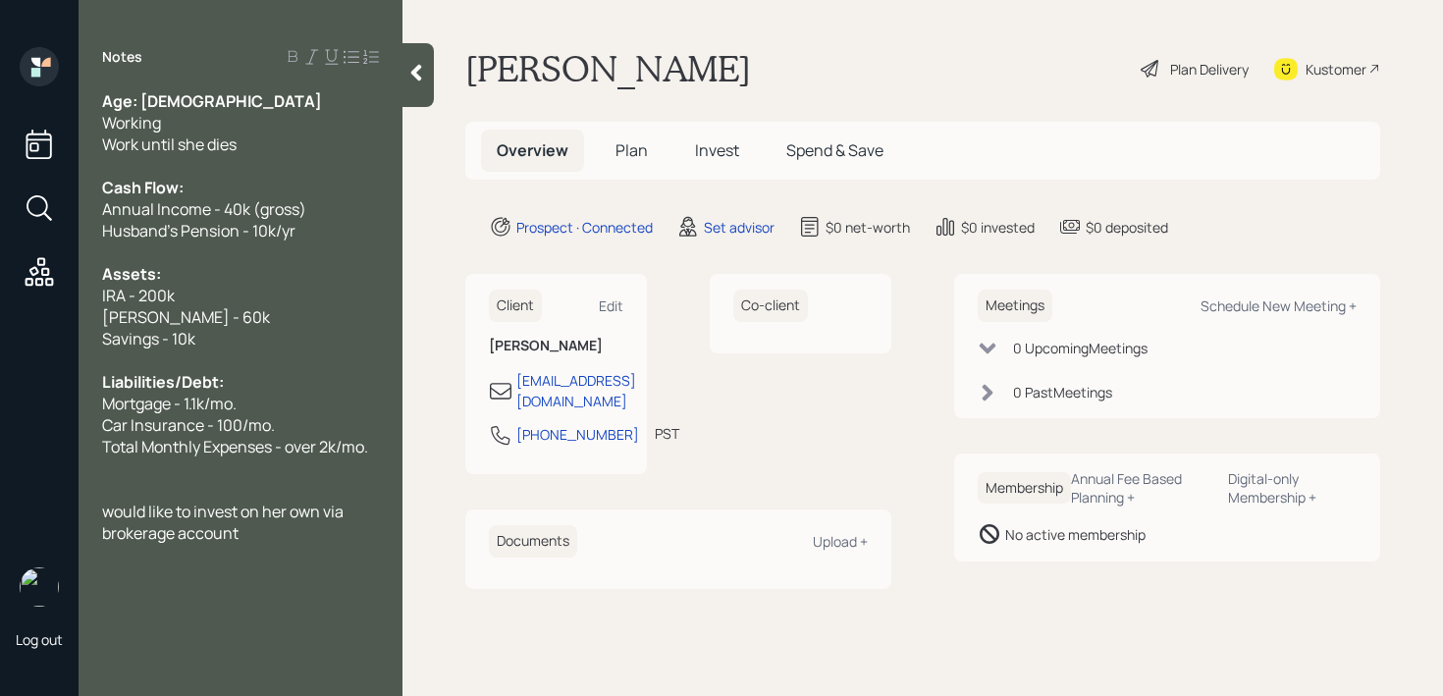
click at [286, 527] on div "would like to invest on her own via brokerage account" at bounding box center [240, 522] width 277 height 43
click at [422, 281] on main "[PERSON_NAME] Plan Delivery Kustomer Overview Plan Invest Spend & Save Prospect…" at bounding box center [922, 348] width 1040 height 696
click at [197, 441] on span "Total Monthly Expenses - over 2k/mo." at bounding box center [235, 447] width 266 height 22
click at [197, 452] on span "Total Monthly Expenses - over 2k/mo." at bounding box center [235, 447] width 266 height 22
click at [196, 461] on div at bounding box center [240, 468] width 277 height 22
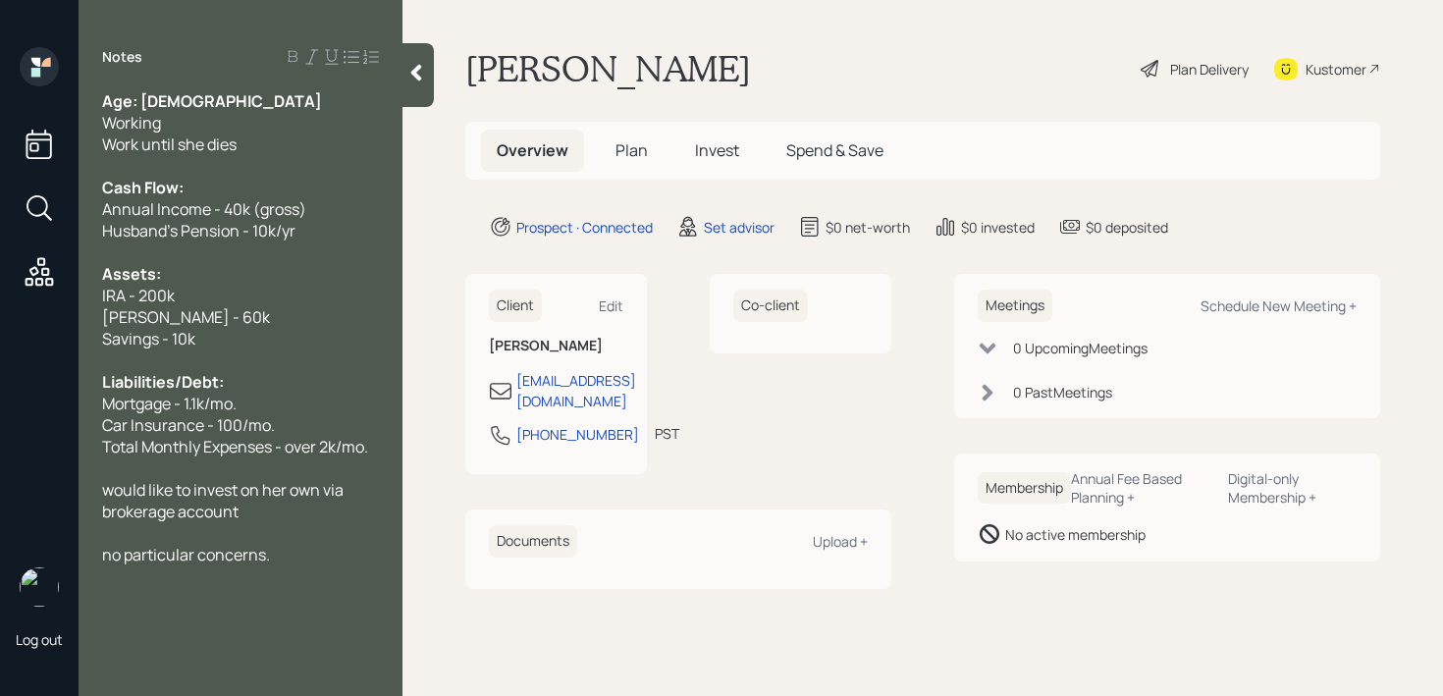
click at [307, 546] on div "no particular concerns." at bounding box center [240, 555] width 277 height 22
click at [98, 610] on div "Age: [DEMOGRAPHIC_DATA] Working Work until she dies Cash Flow: Annual Income - …" at bounding box center [241, 360] width 324 height 540
click at [99, 612] on div "Age: [DEMOGRAPHIC_DATA] Working Work until she dies Cash Flow: Annual Income - …" at bounding box center [241, 360] width 324 height 540
click at [107, 612] on span "how to live without running out of [PERSON_NAME]" at bounding box center [223, 608] width 243 height 43
click at [164, 618] on div "how to live without running out of money" at bounding box center [240, 608] width 277 height 43
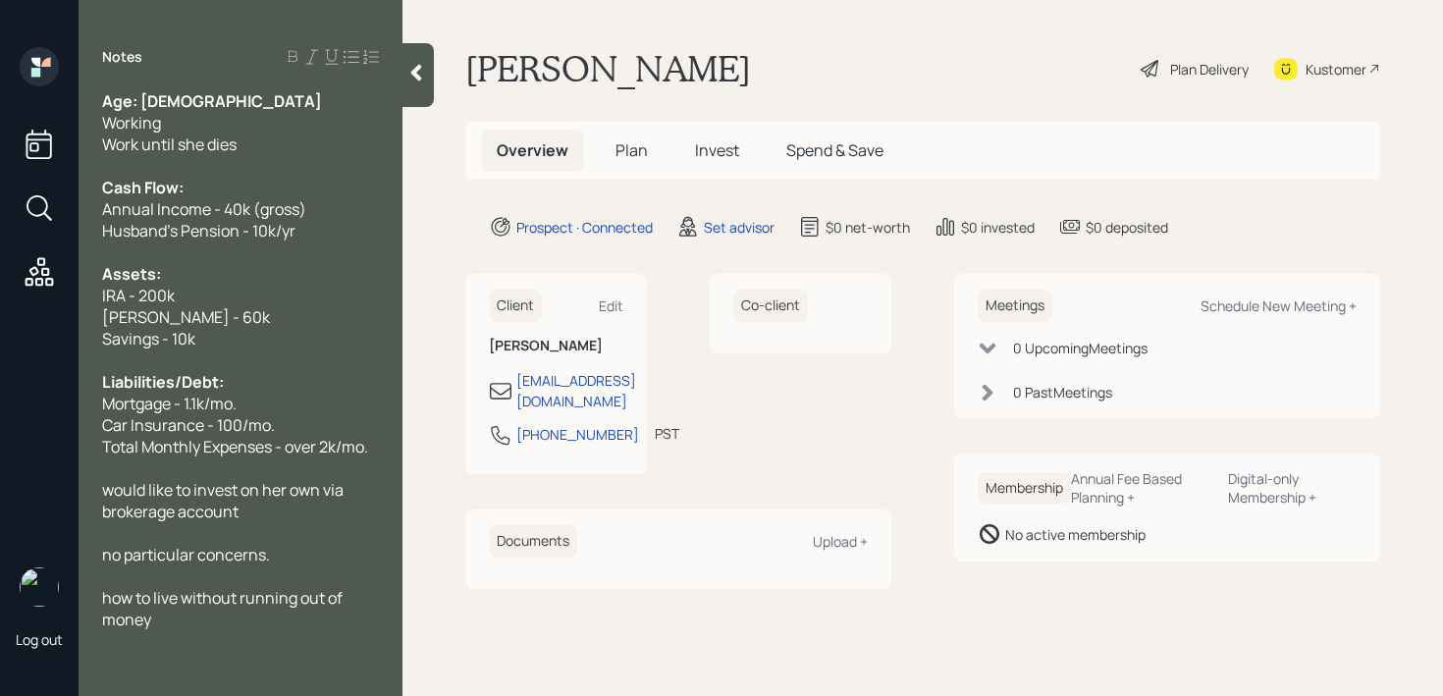
click at [433, 67] on div at bounding box center [417, 75] width 31 height 64
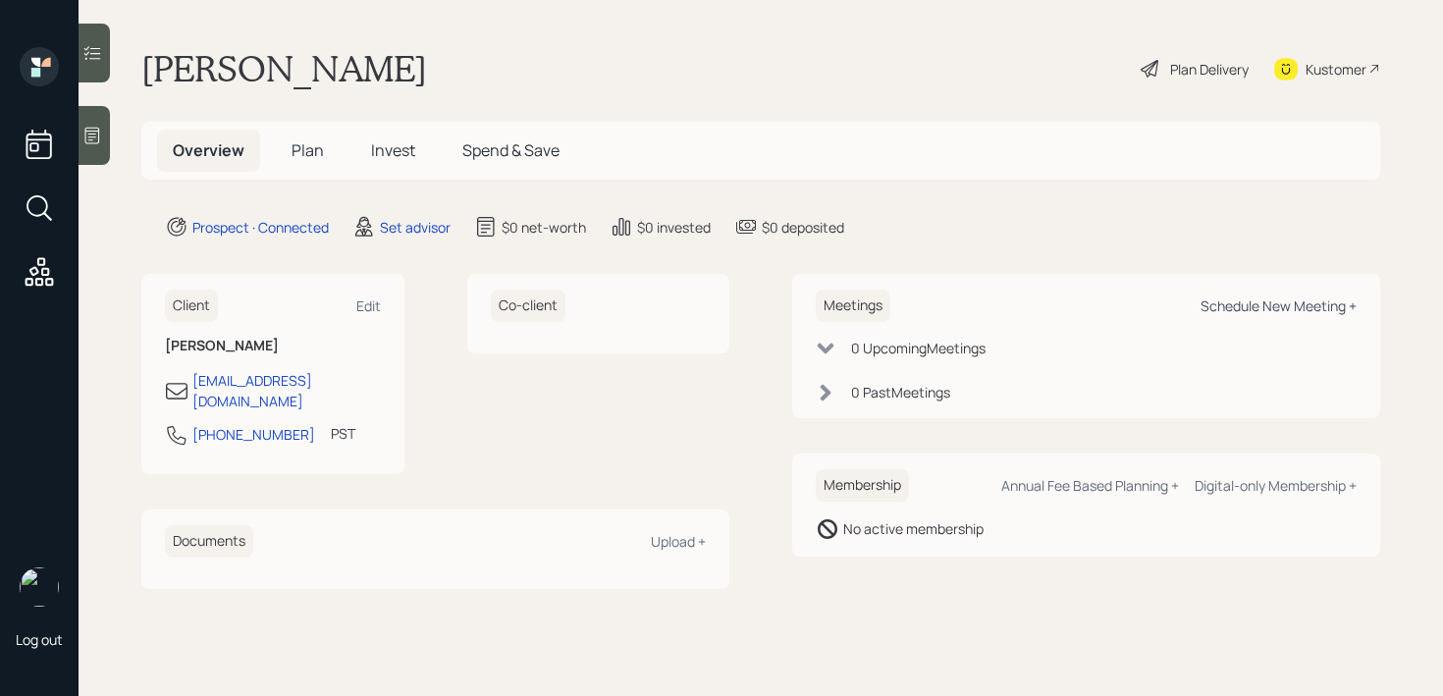
click at [1245, 309] on div "Schedule New Meeting +" at bounding box center [1278, 305] width 156 height 19
select select "round-[PERSON_NAME]"
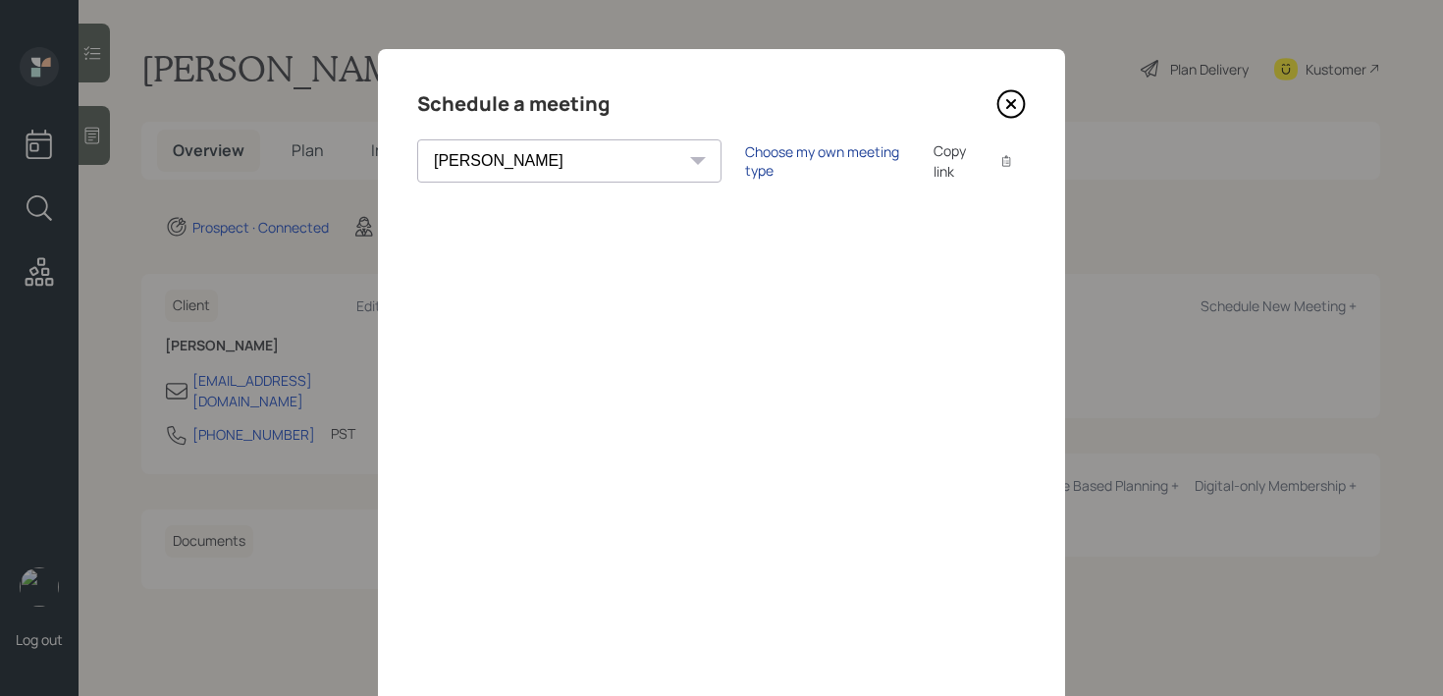
click at [745, 166] on div "Choose my own meeting type" at bounding box center [827, 160] width 165 height 37
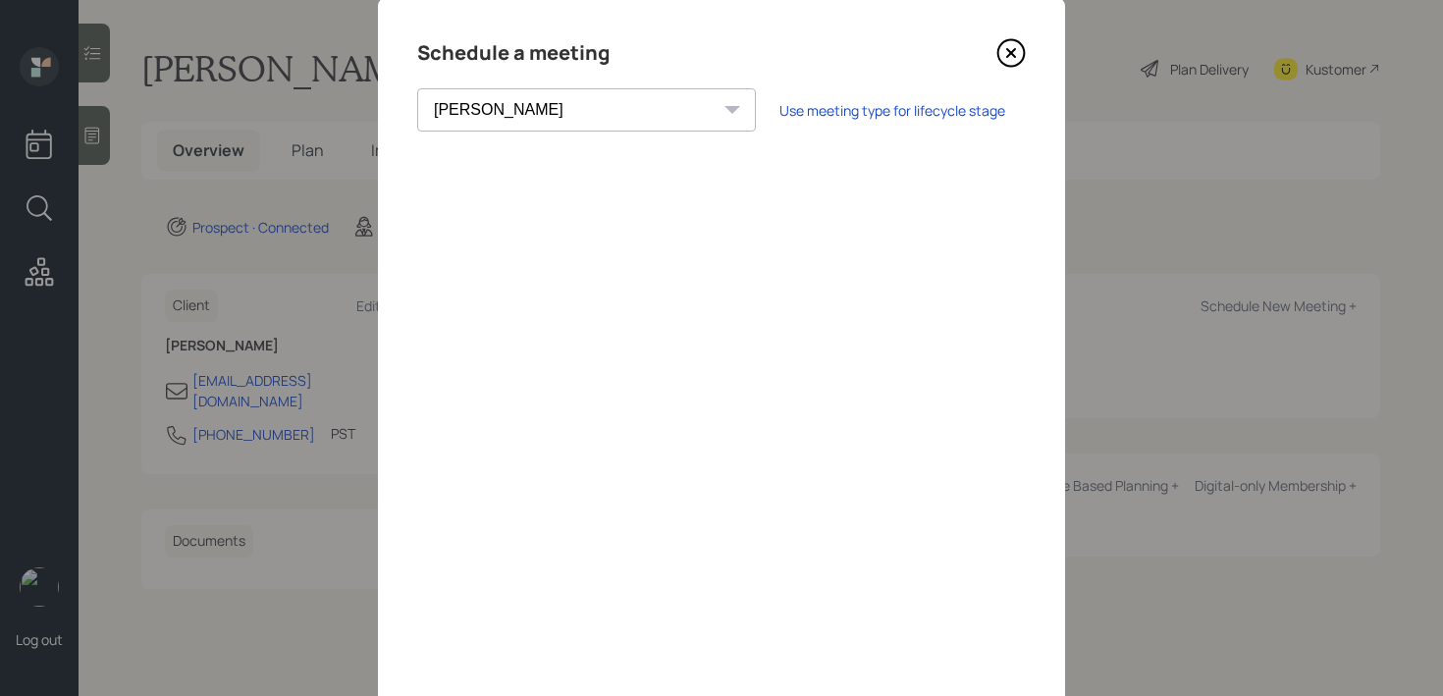
scroll to position [16, 0]
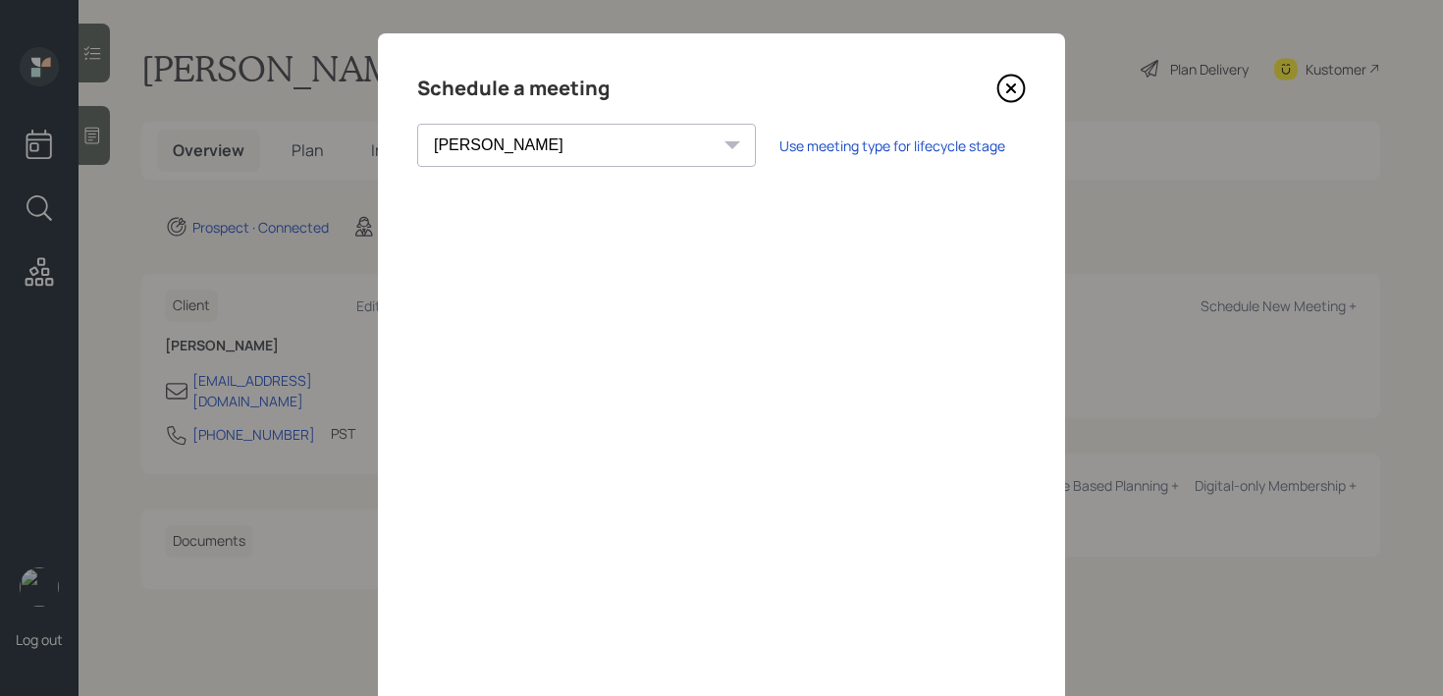
click at [1014, 92] on icon at bounding box center [1011, 88] width 8 height 8
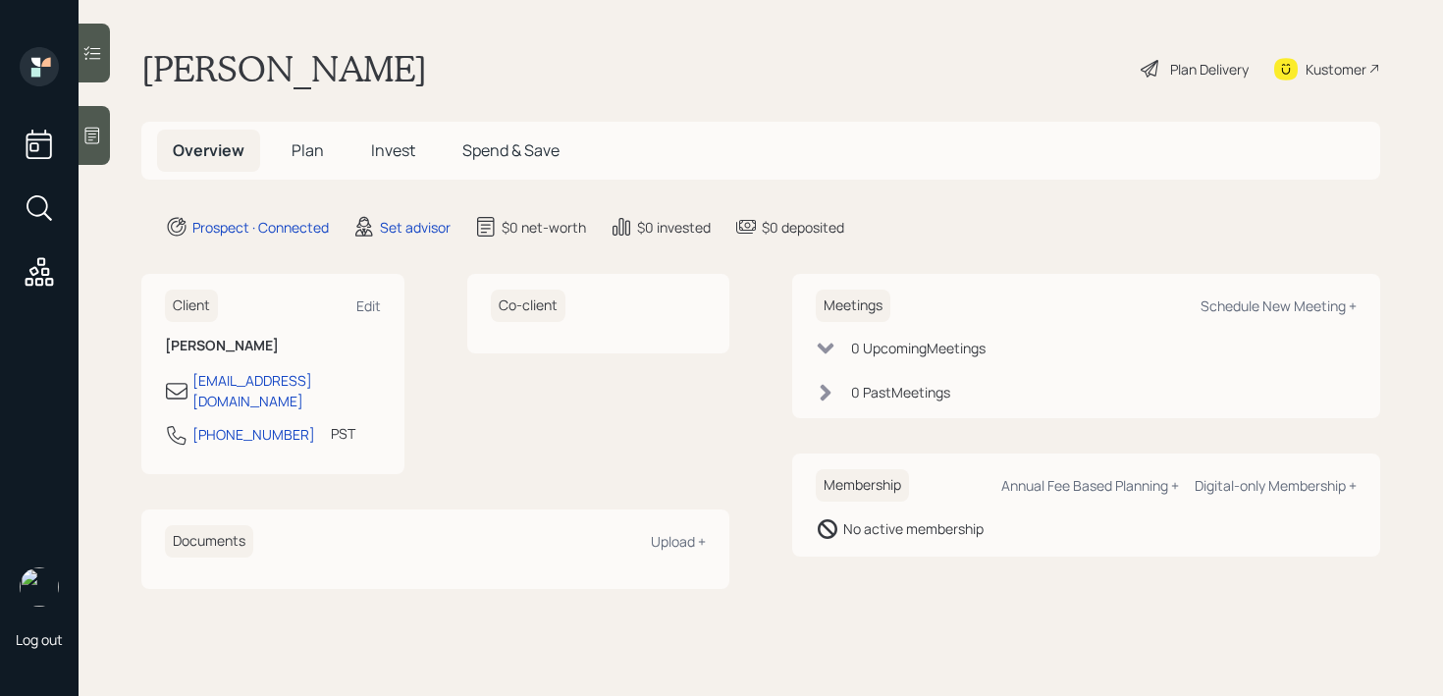
click at [95, 114] on div at bounding box center [94, 135] width 31 height 59
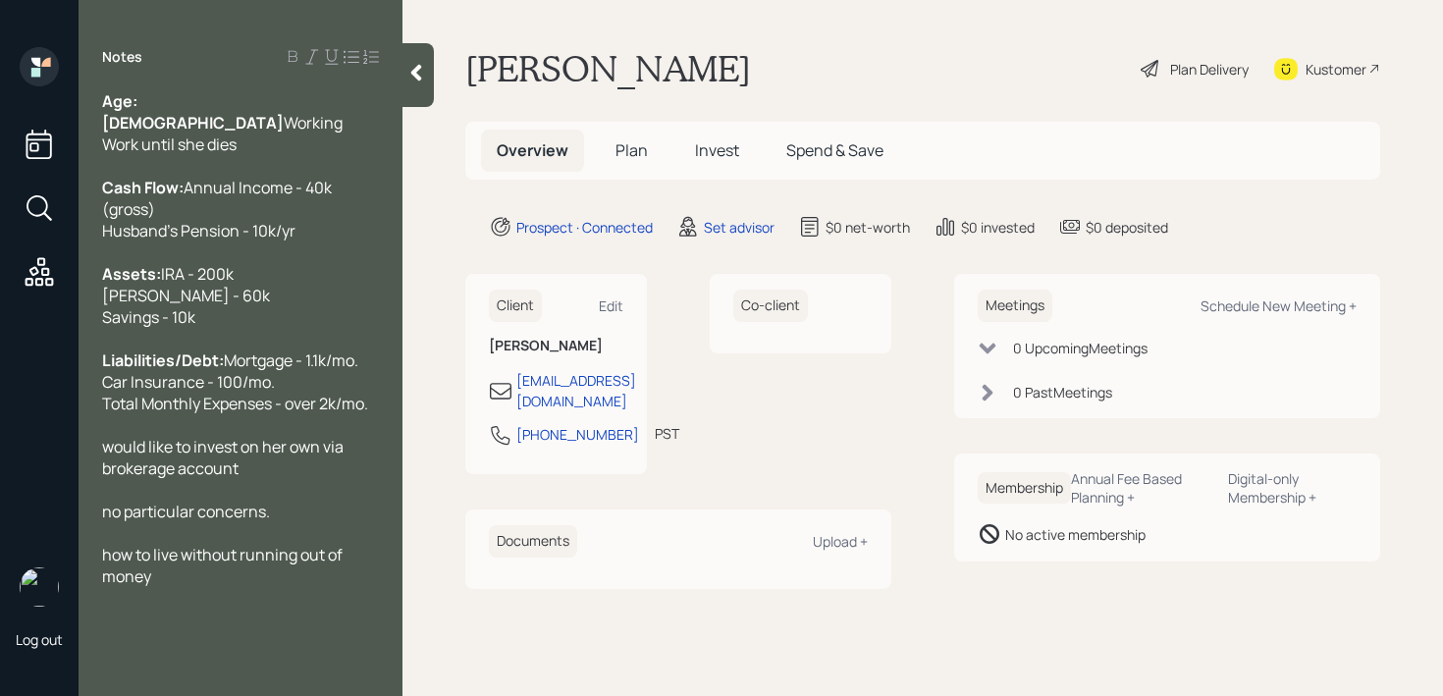
click at [241, 156] on div at bounding box center [240, 166] width 277 height 22
click at [233, 110] on div "Age: [DEMOGRAPHIC_DATA] Working Work until she dies" at bounding box center [240, 122] width 277 height 65
click at [418, 101] on div at bounding box center [417, 75] width 31 height 64
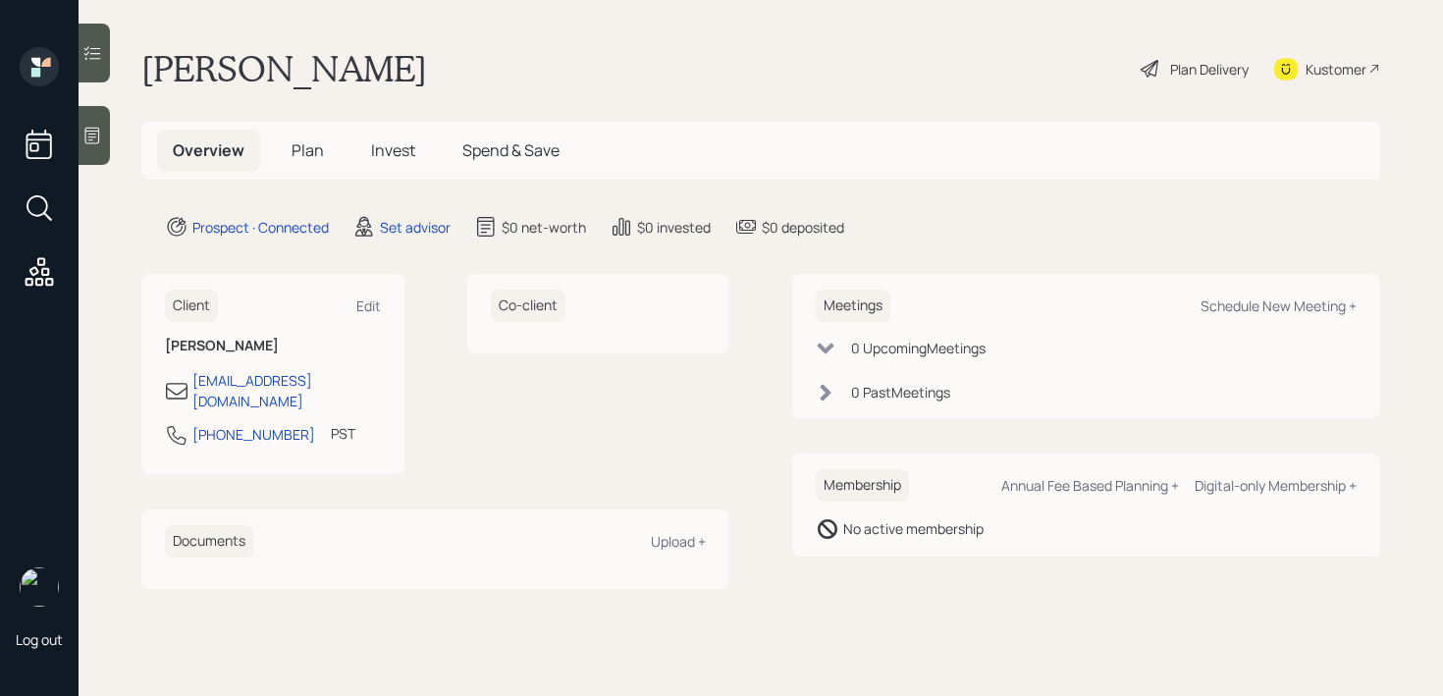
click at [91, 143] on icon at bounding box center [92, 136] width 15 height 17
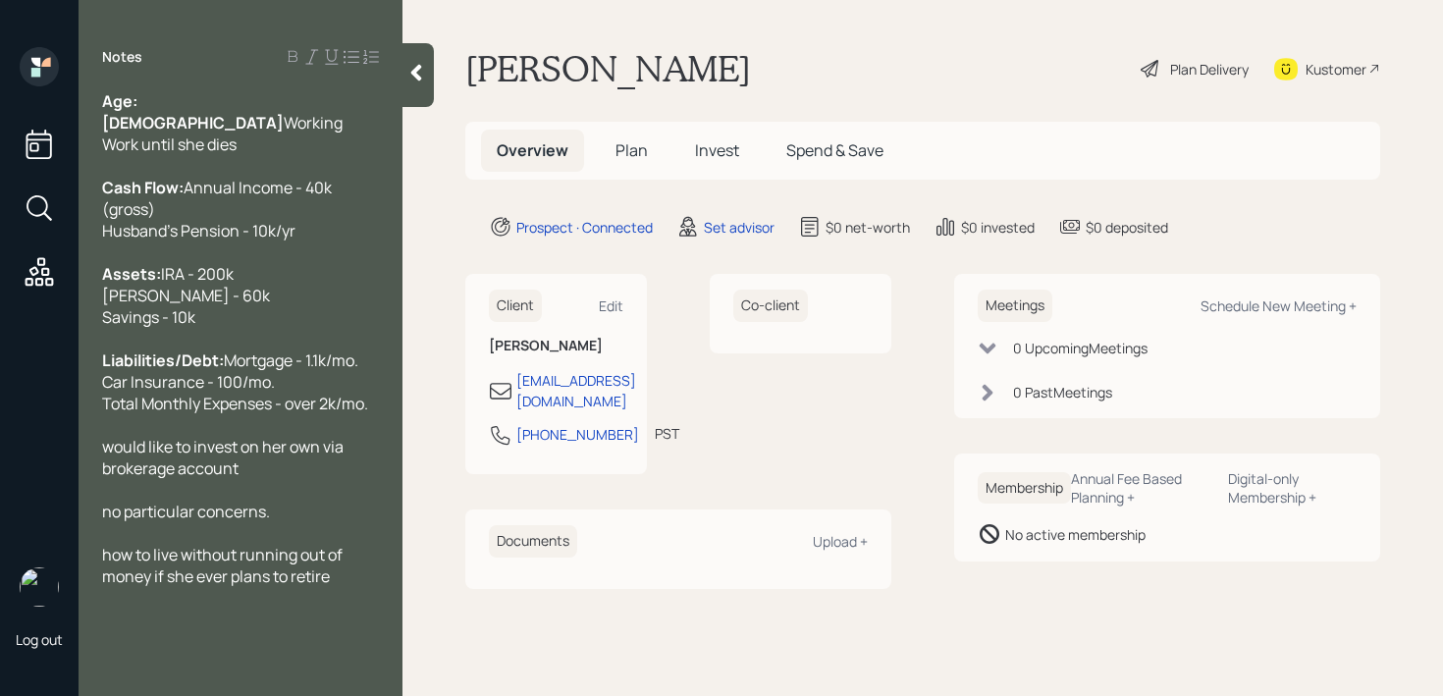
click at [122, 522] on span "no particular concerns." at bounding box center [186, 512] width 168 height 22
drag, startPoint x: 198, startPoint y: 559, endPoint x: 125, endPoint y: 558, distance: 73.6
click at [125, 522] on span "no particular concerns." at bounding box center [186, 512] width 168 height 22
click at [261, 522] on div "no major concerns." at bounding box center [240, 512] width 277 height 22
click at [115, 522] on span "no major concerns." at bounding box center [171, 512] width 138 height 22
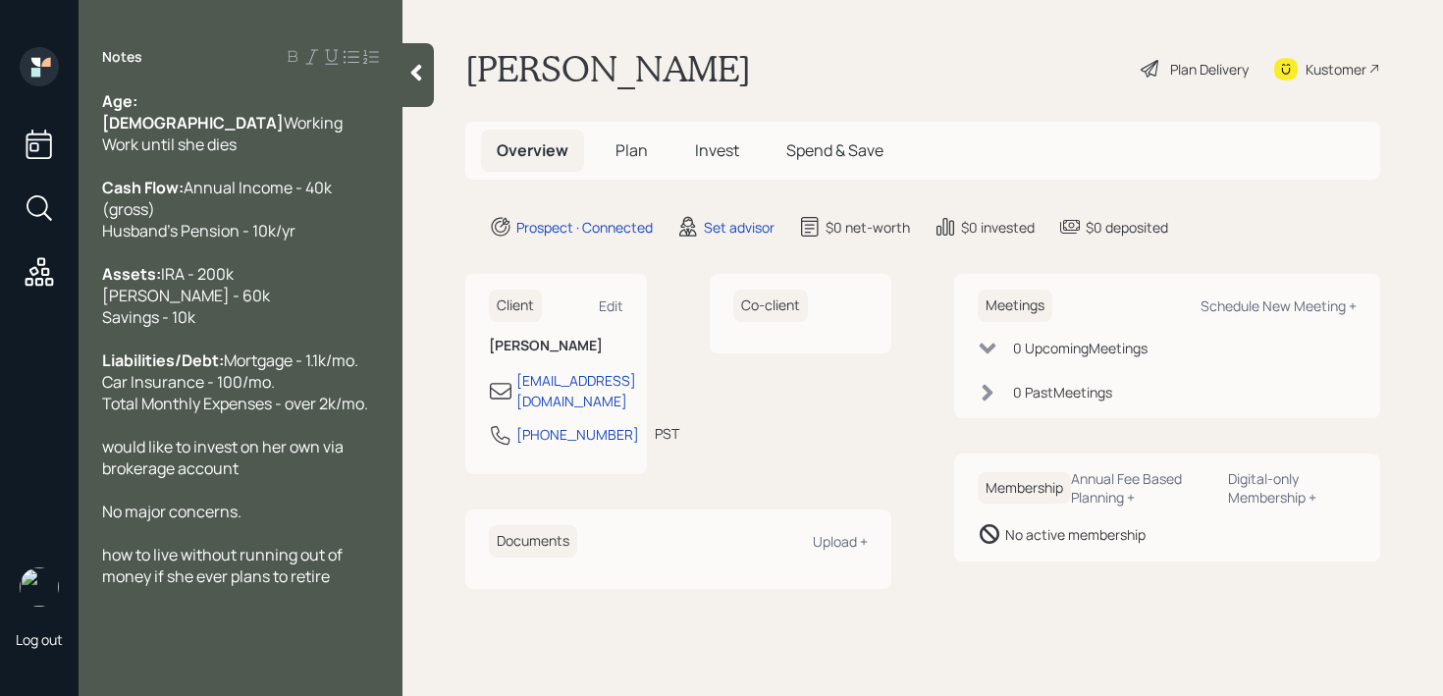
click at [311, 522] on div "No major concerns." at bounding box center [240, 512] width 277 height 22
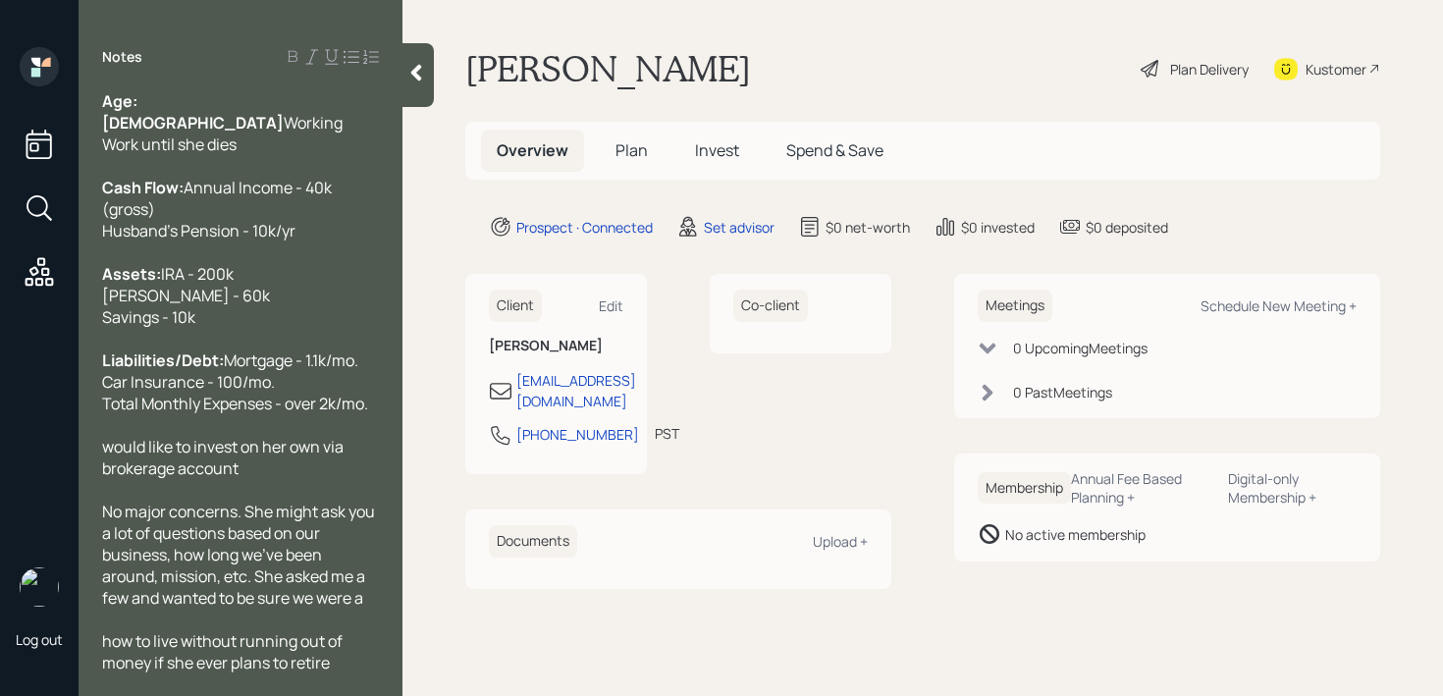
scroll to position [1, 0]
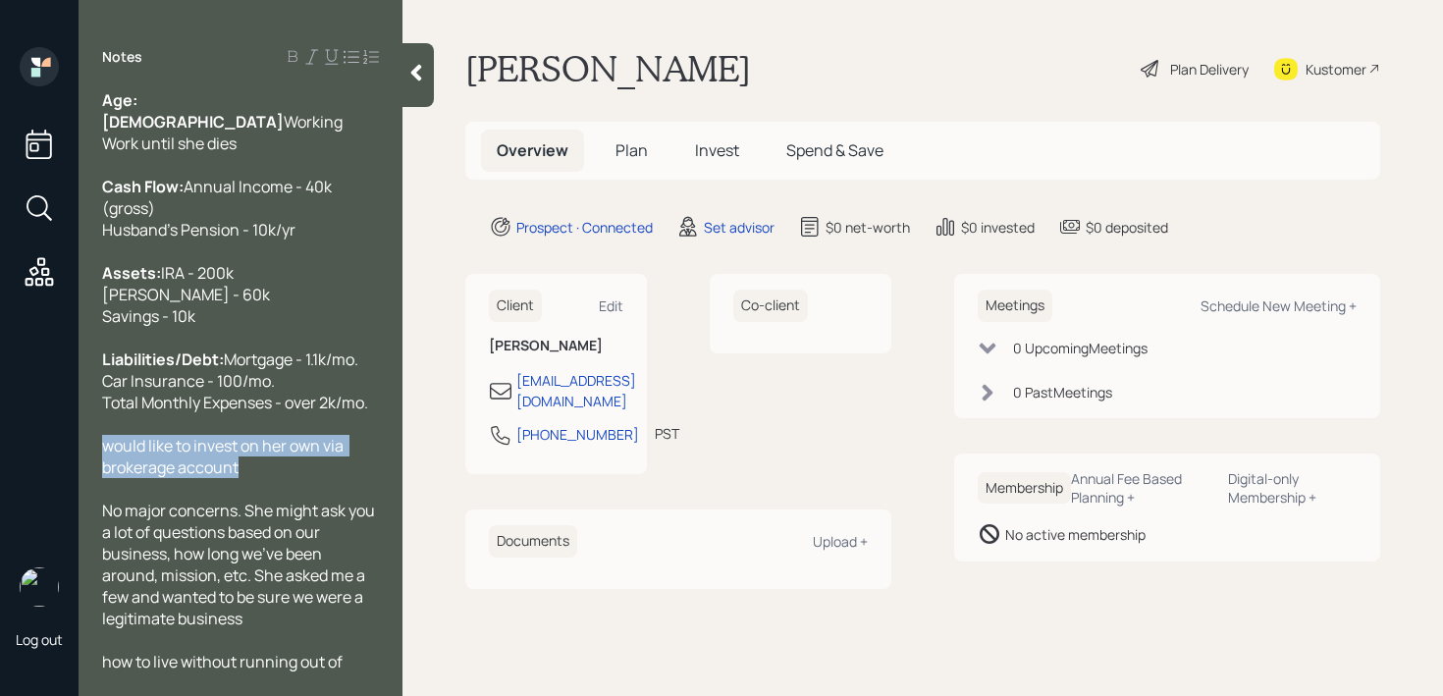
drag, startPoint x: 250, startPoint y: 520, endPoint x: 66, endPoint y: 495, distance: 186.3
click at [66, 495] on div "Log out Notes Age: [DEMOGRAPHIC_DATA] Working Work until she dies Cash Flow: An…" at bounding box center [721, 348] width 1443 height 696
copy span "would like to invest on her own via brokerage account"
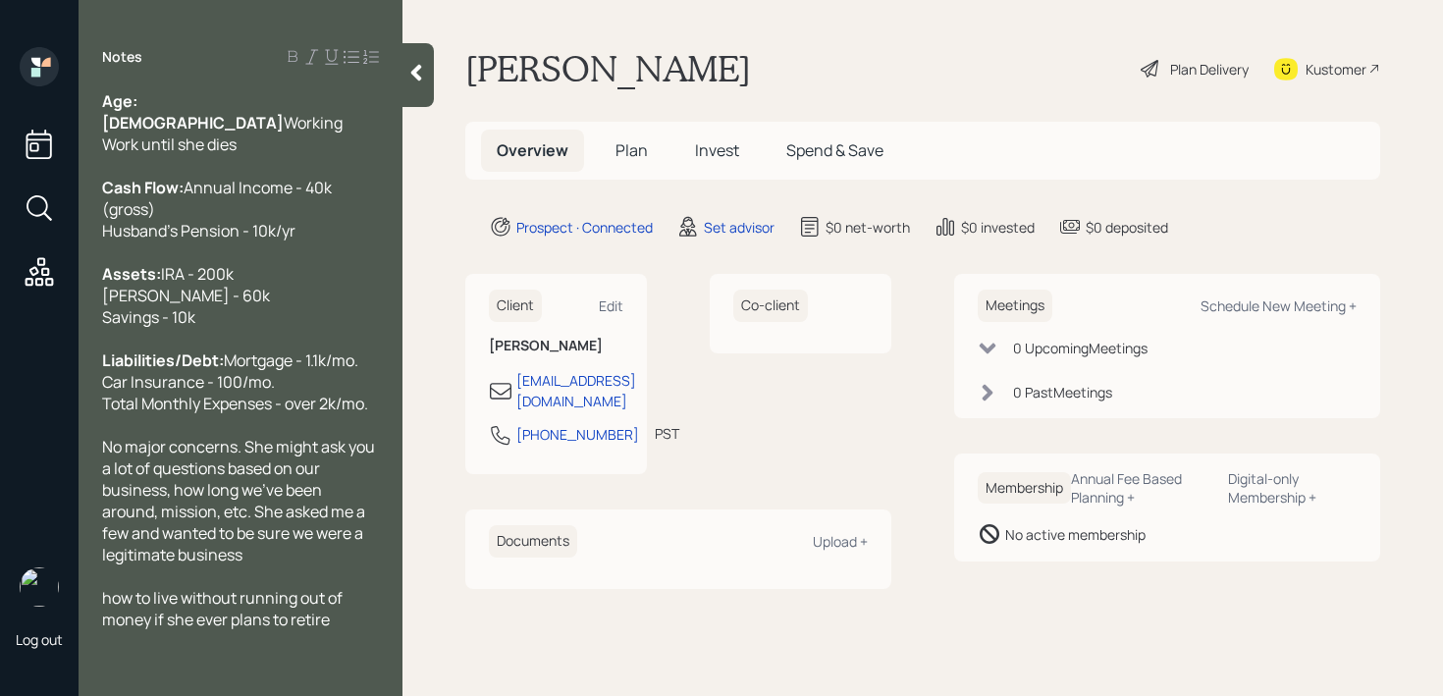
scroll to position [0, 0]
click at [116, 630] on span "how to live without running out of money if she ever plans to retire" at bounding box center [223, 608] width 243 height 43
click at [202, 652] on div "Wants to see how to live without running out of money if she ever plans to reti…" at bounding box center [240, 619] width 277 height 65
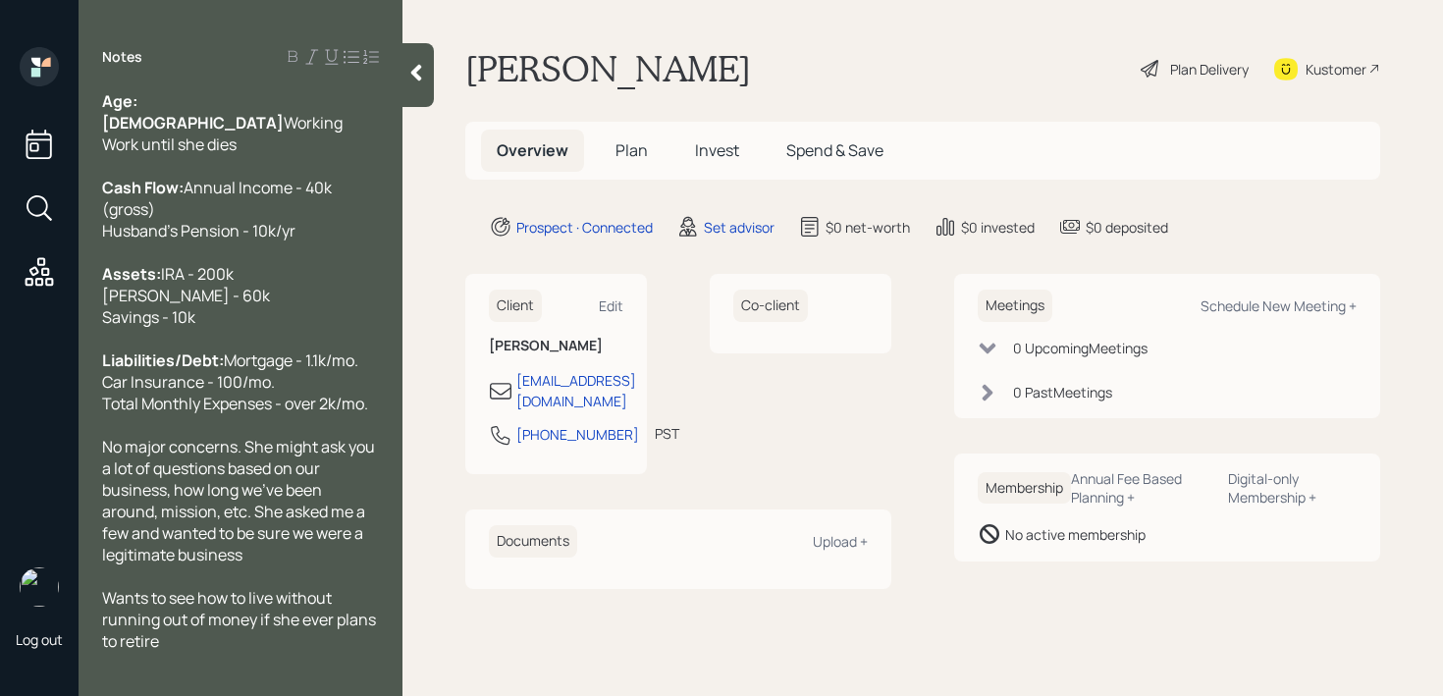
click at [247, 617] on span "Wants to see how to live without running out of money if she ever plans to reti…" at bounding box center [240, 619] width 277 height 65
click at [237, 652] on div "Wants to see how she can live without running out of money if she ever plans to…" at bounding box center [240, 619] width 277 height 65
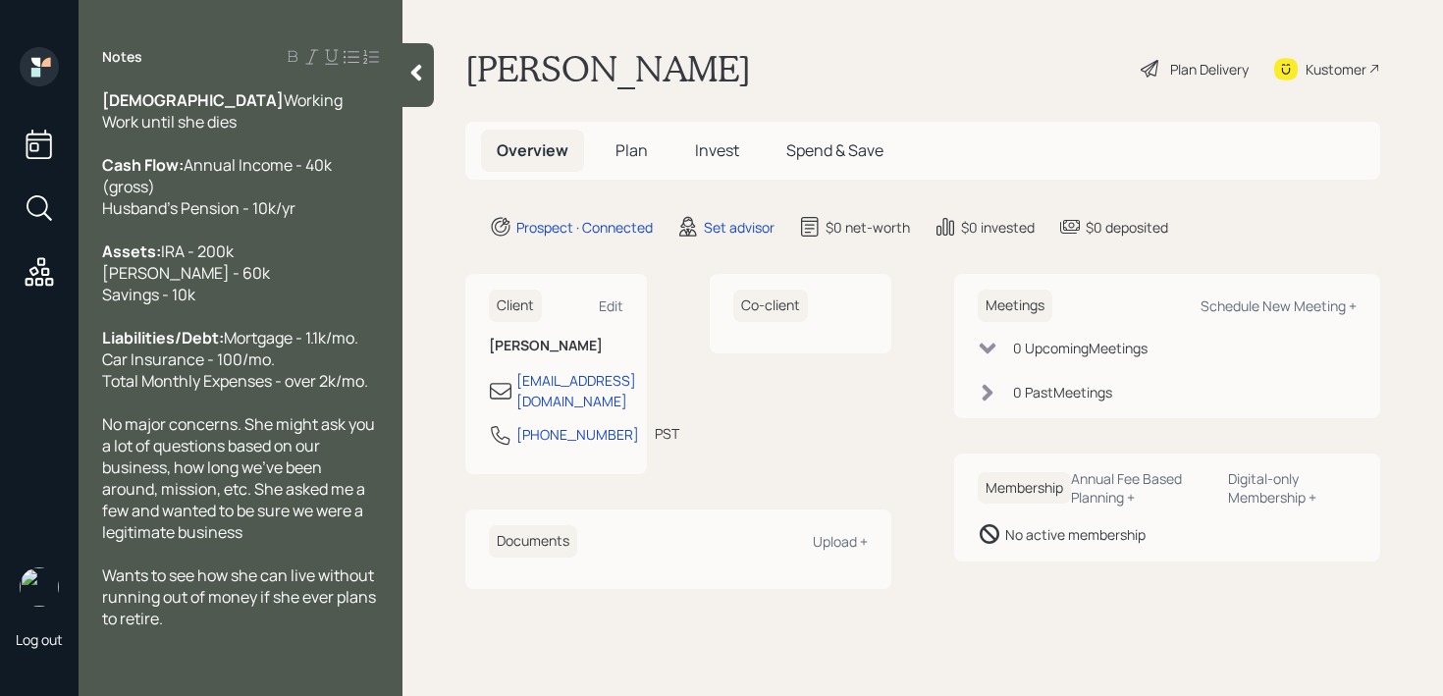
scroll to position [108, 0]
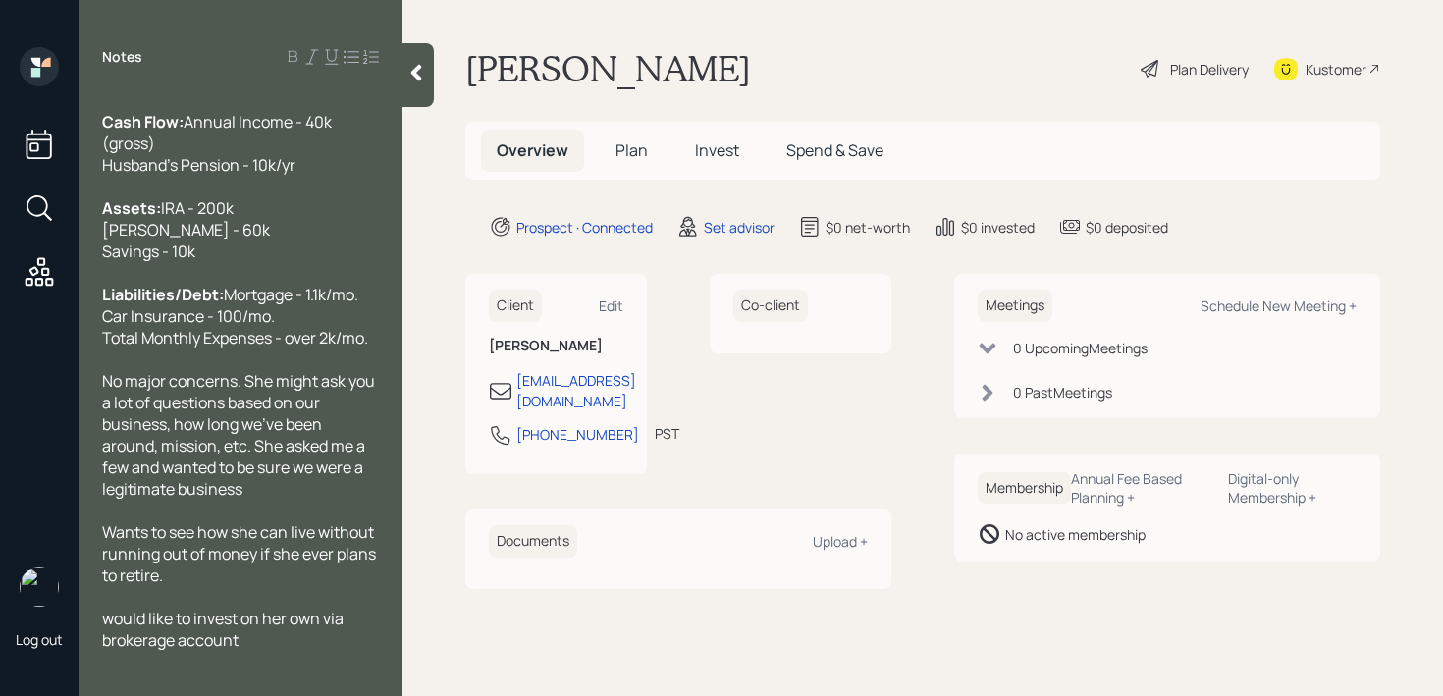
click at [115, 623] on span "would like to invest on her own via brokerage account" at bounding box center [224, 628] width 244 height 43
click at [273, 648] on div "Would like to invest on her own via brokerage account" at bounding box center [240, 628] width 277 height 43
drag, startPoint x: 326, startPoint y: 624, endPoint x: 333, endPoint y: 635, distance: 12.8
click at [333, 635] on div "Would like to invest on her own via brokerage account" at bounding box center [240, 628] width 277 height 43
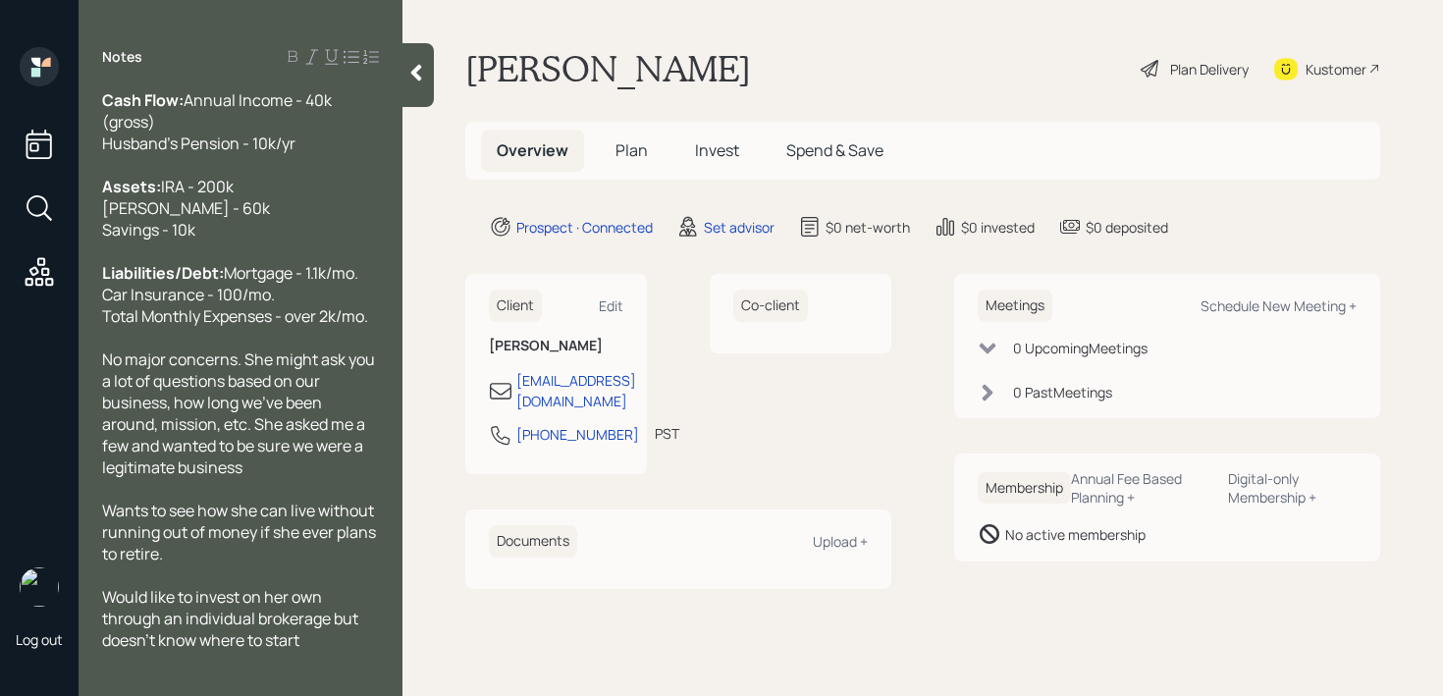
scroll to position [0, 0]
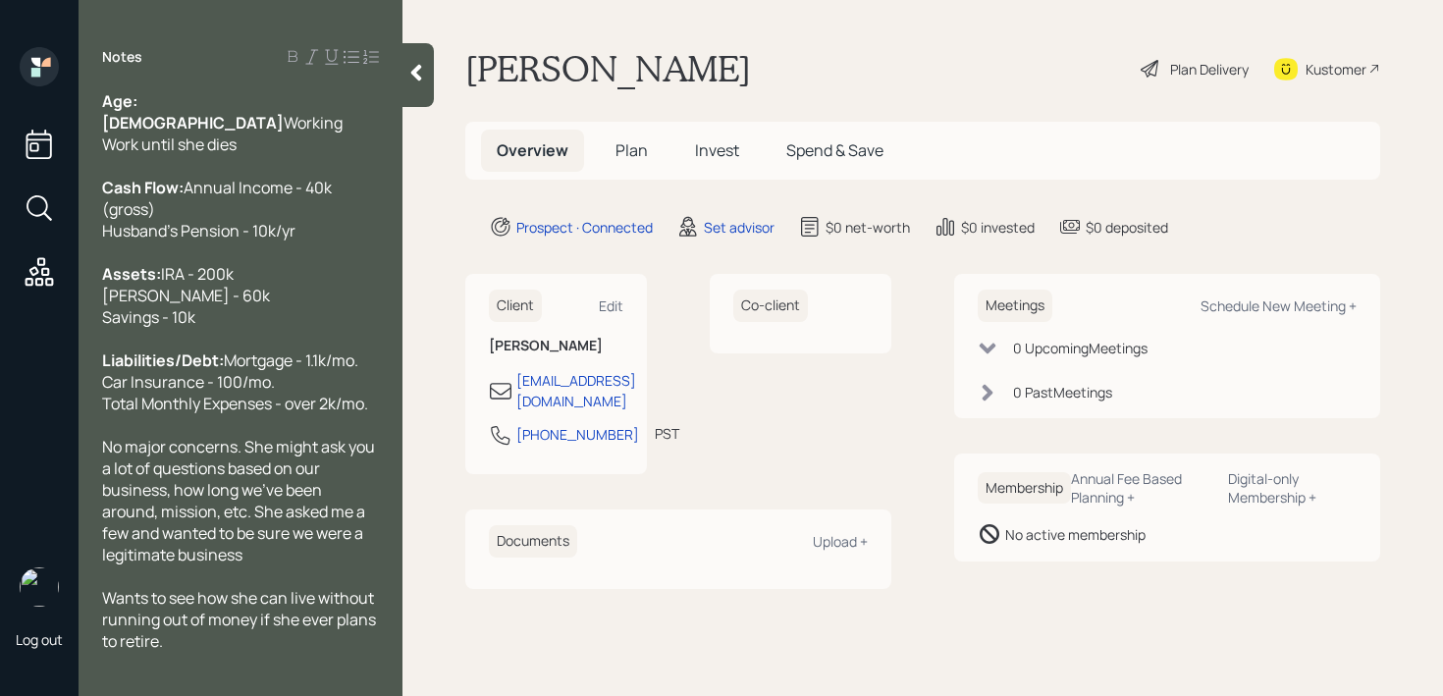
drag, startPoint x: 241, startPoint y: 143, endPoint x: 64, endPoint y: 143, distance: 177.6
click at [64, 143] on div "Log out Notes Age: [DEMOGRAPHIC_DATA] Working Work until she dies Cash Flow: An…" at bounding box center [721, 348] width 1443 height 696
click at [407, 54] on div at bounding box center [417, 75] width 31 height 64
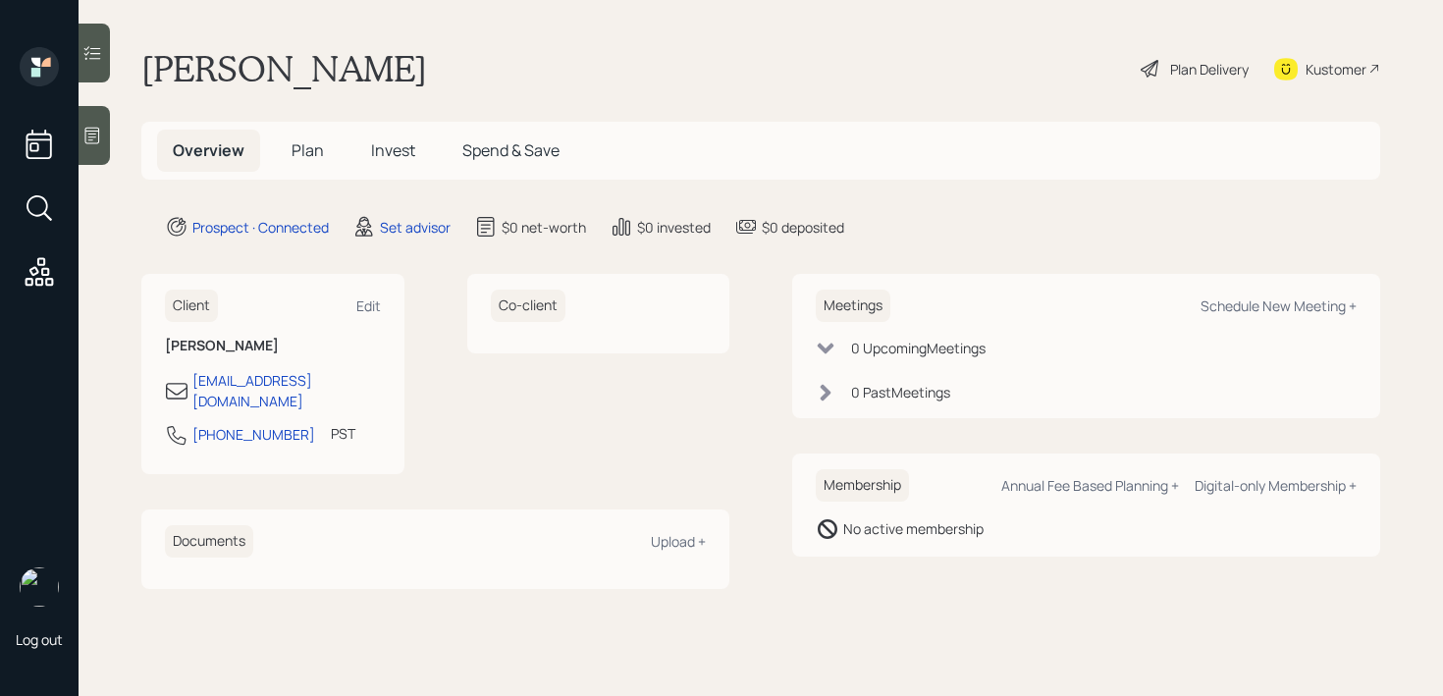
click at [582, 56] on div "[PERSON_NAME] Plan Delivery Kustomer" at bounding box center [760, 68] width 1238 height 43
